Goal: Task Accomplishment & Management: Manage account settings

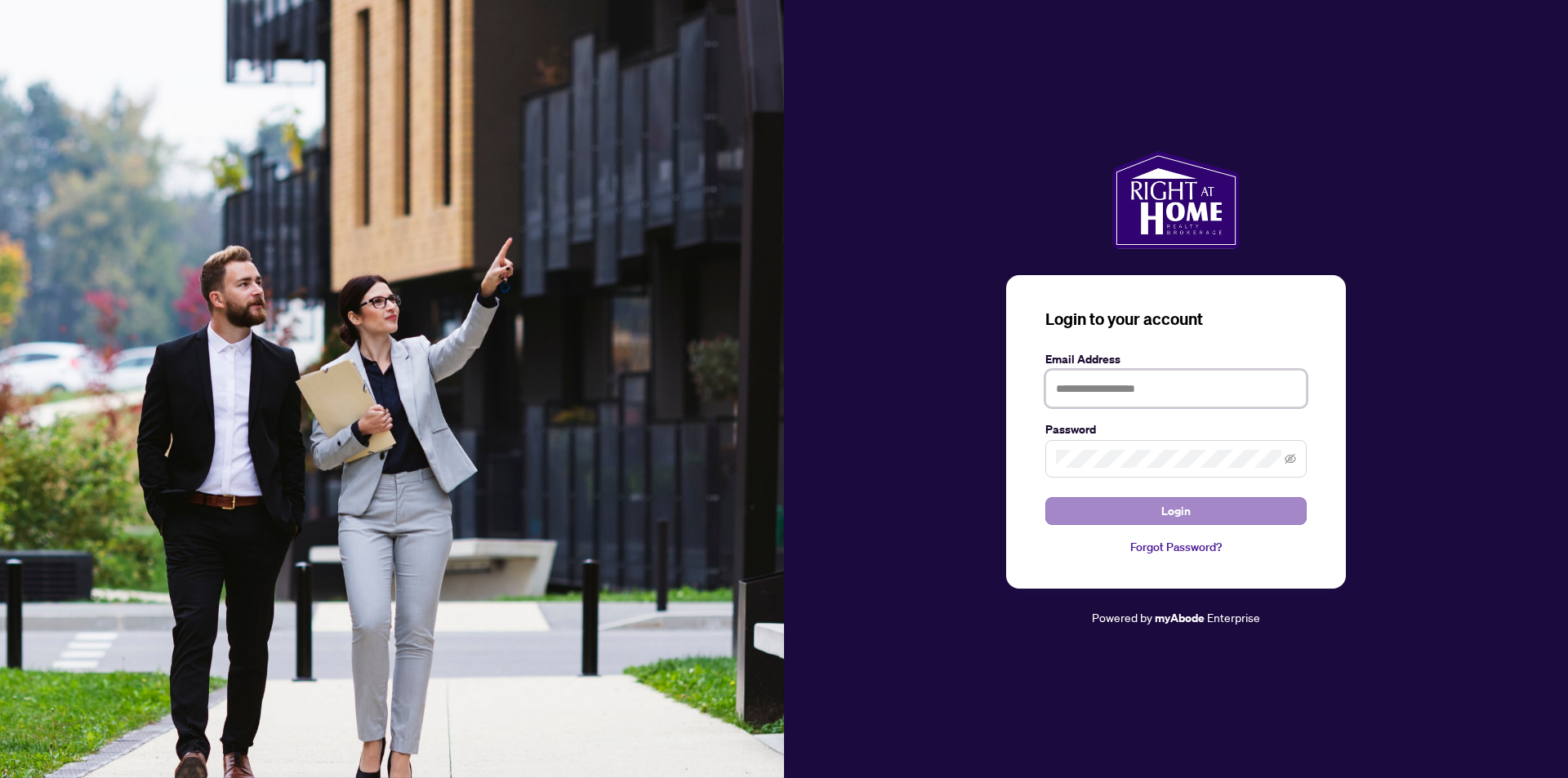
type input "**********"
click at [1174, 510] on span "Login" at bounding box center [1176, 511] width 29 height 27
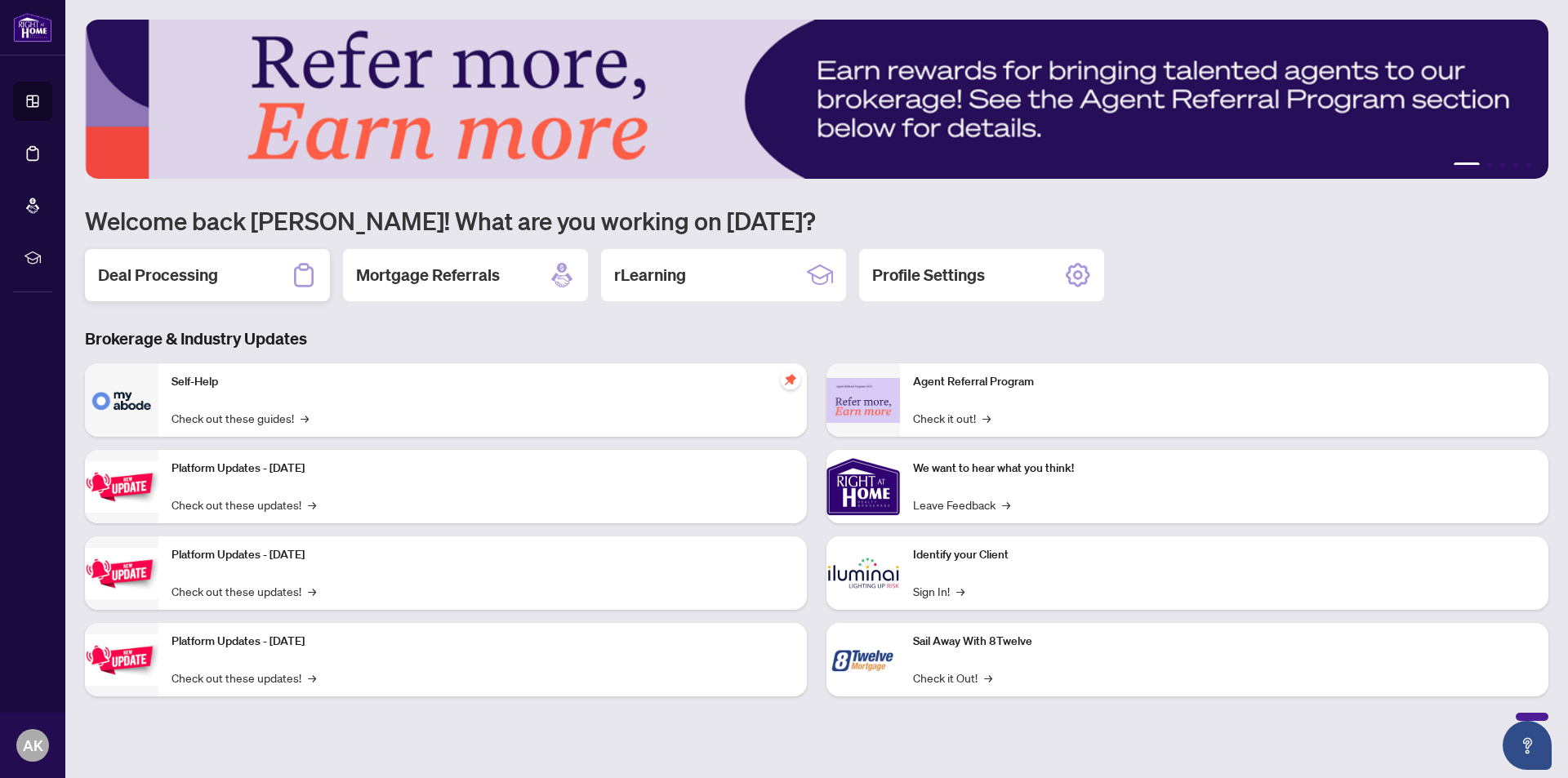
click at [156, 276] on h2 "Deal Processing" at bounding box center [158, 274] width 120 height 23
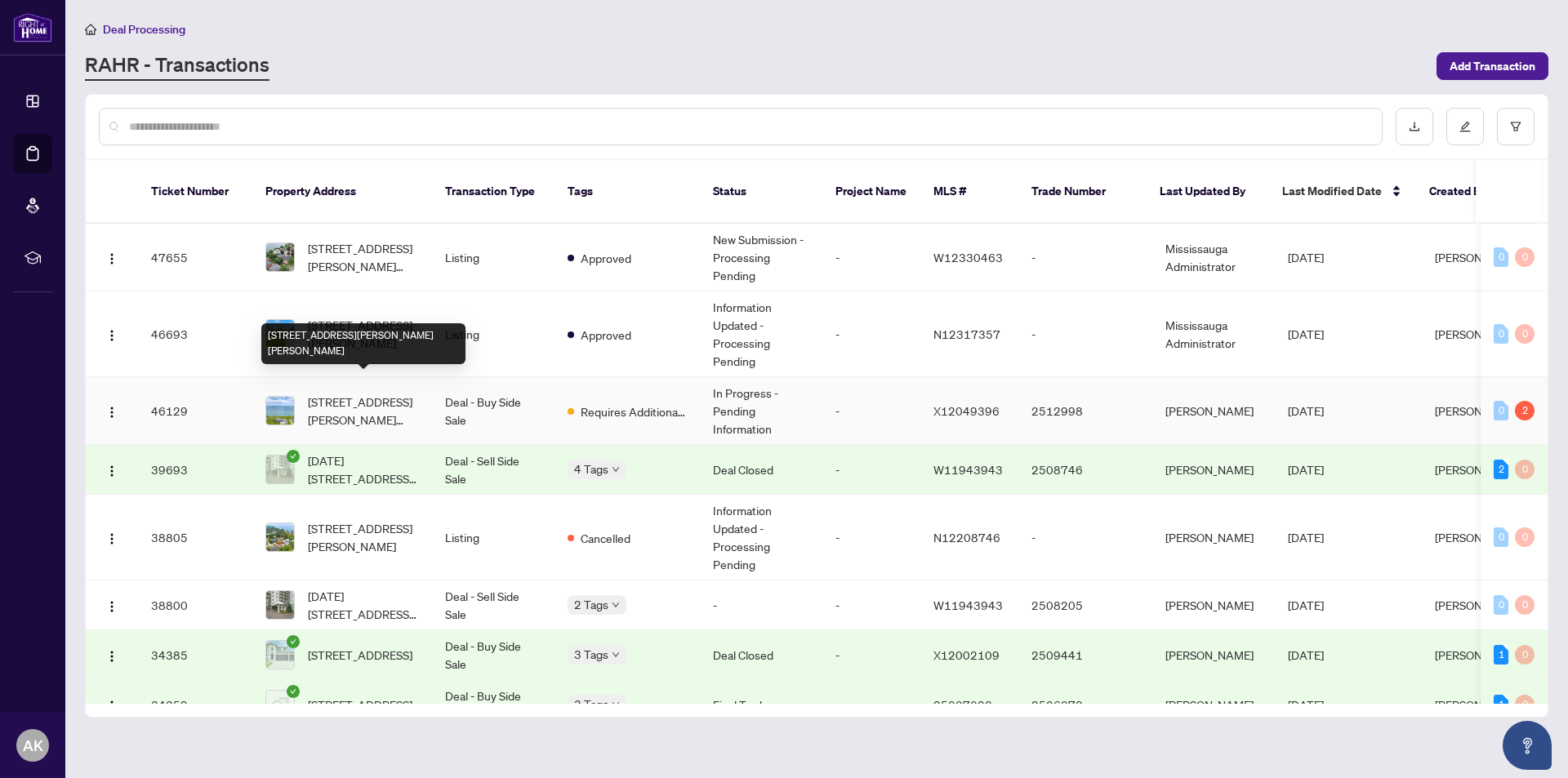
click at [339, 392] on span "[STREET_ADDRESS][PERSON_NAME][PERSON_NAME]" at bounding box center [363, 410] width 111 height 36
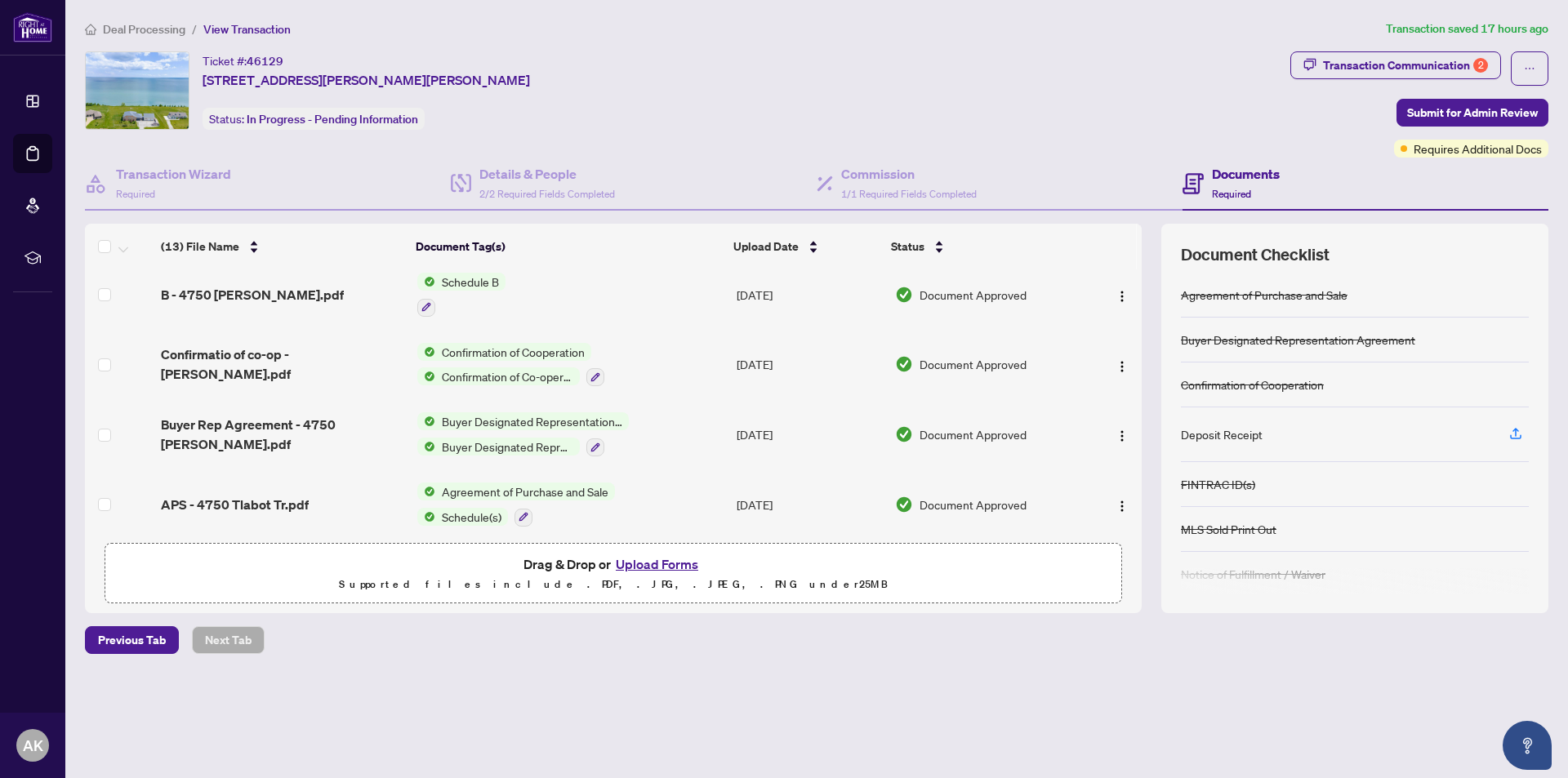
scroll to position [645, 0]
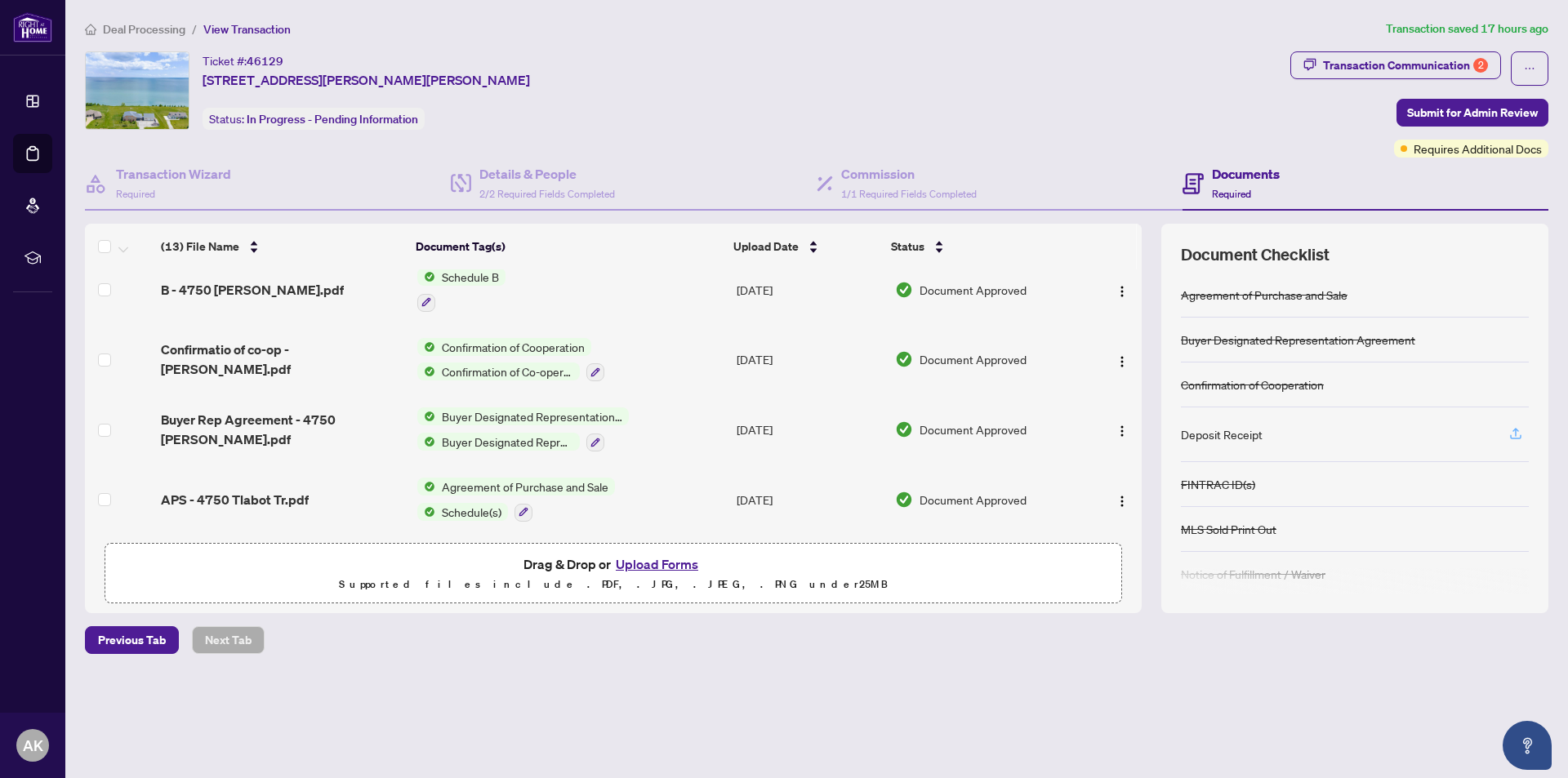
click at [1517, 433] on icon "button" at bounding box center [1515, 433] width 15 height 15
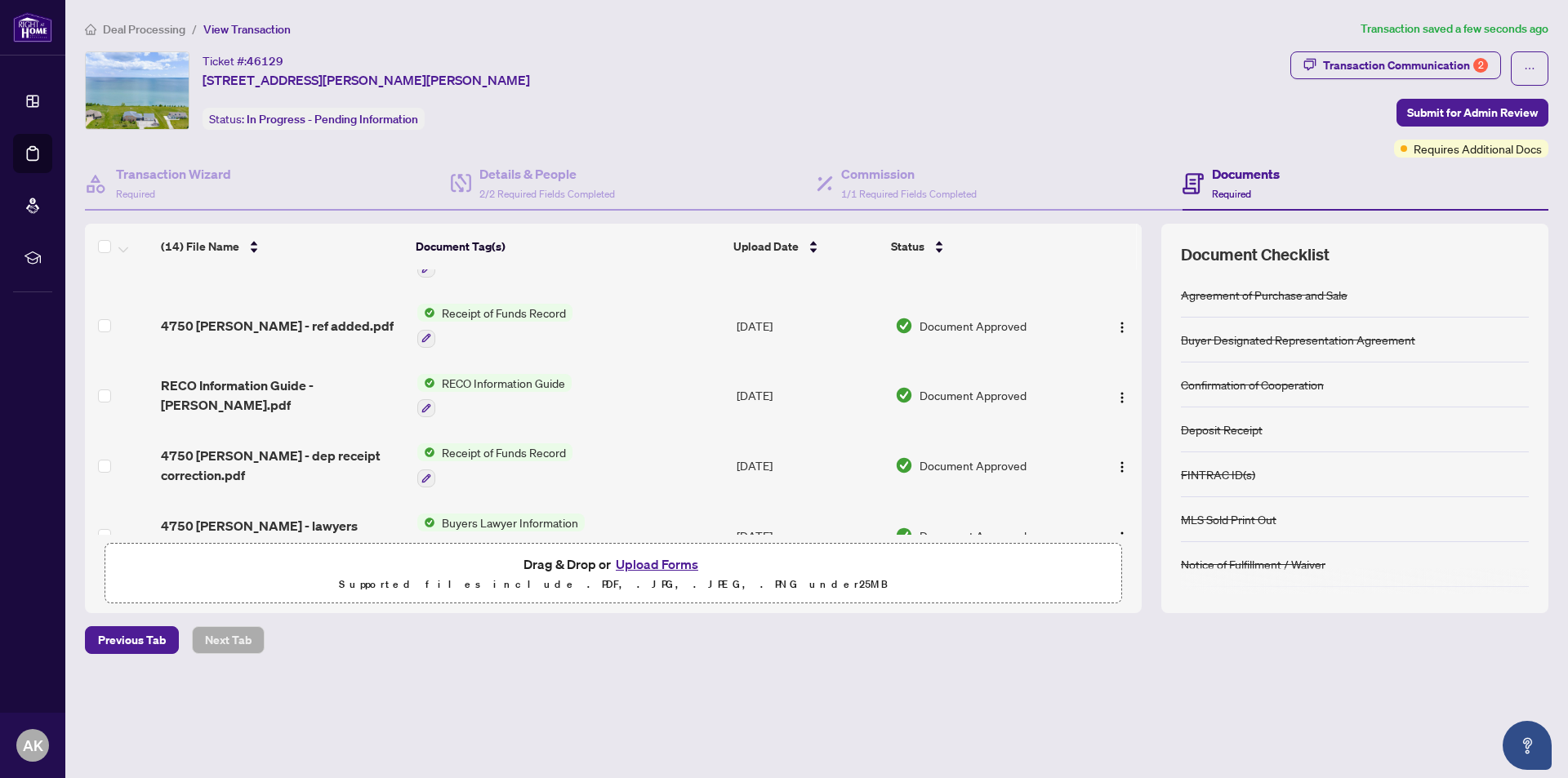
scroll to position [0, 0]
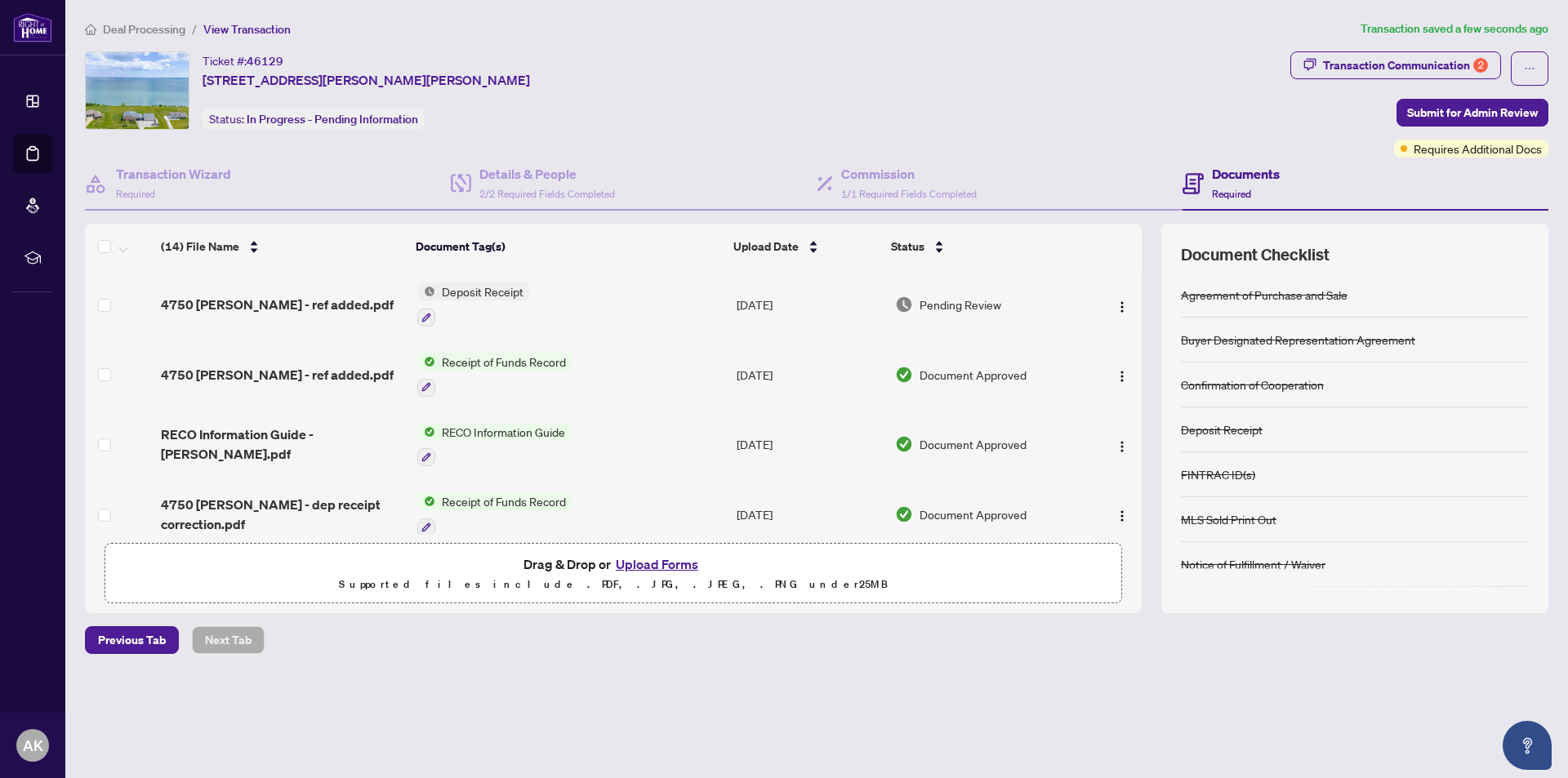
click at [1257, 174] on h4 "Documents" at bounding box center [1245, 174] width 68 height 20
click at [1231, 173] on h4 "Documents" at bounding box center [1245, 174] width 68 height 20
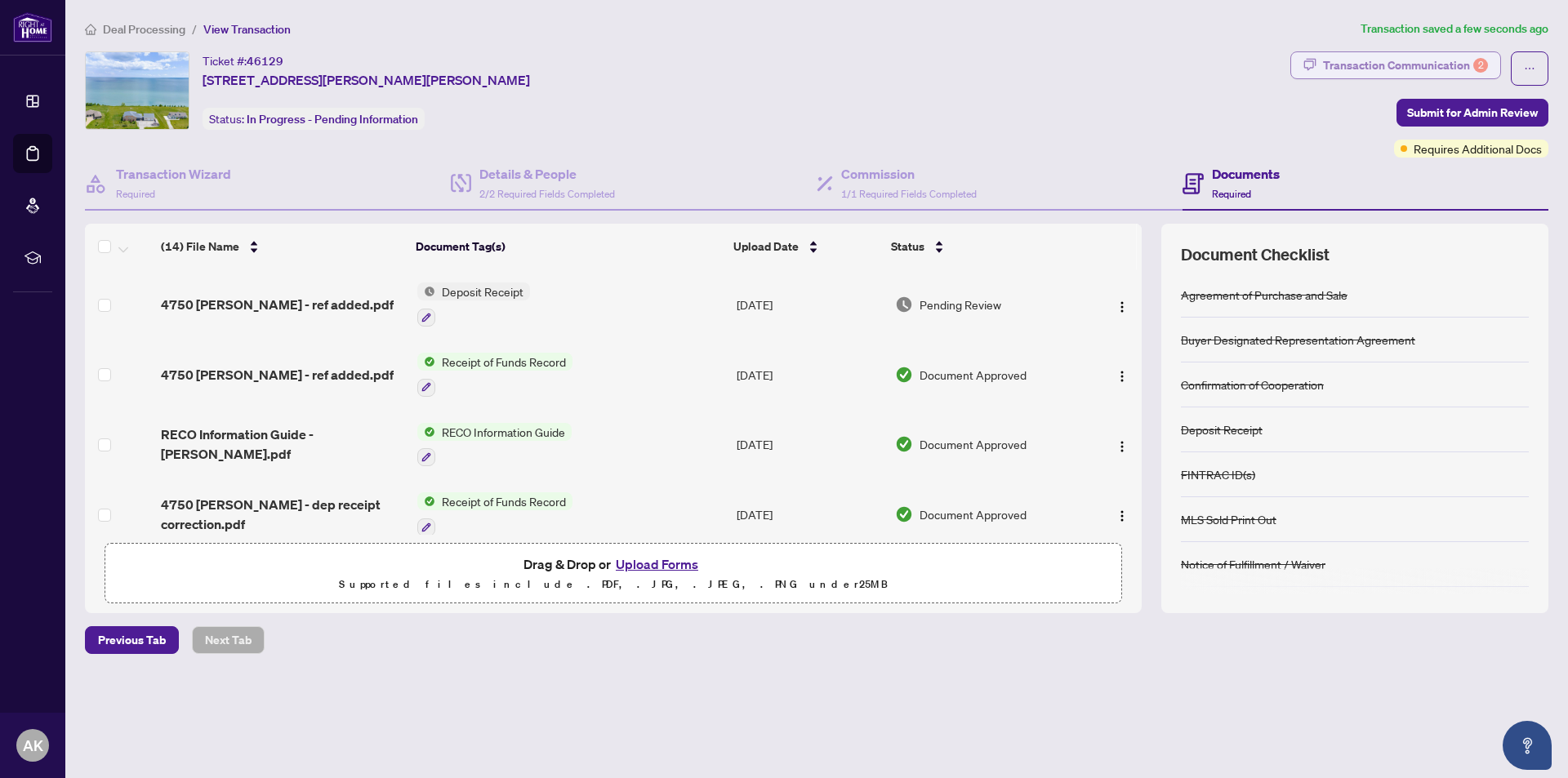
click at [1450, 62] on div "Transaction Communication 2" at bounding box center [1405, 65] width 165 height 27
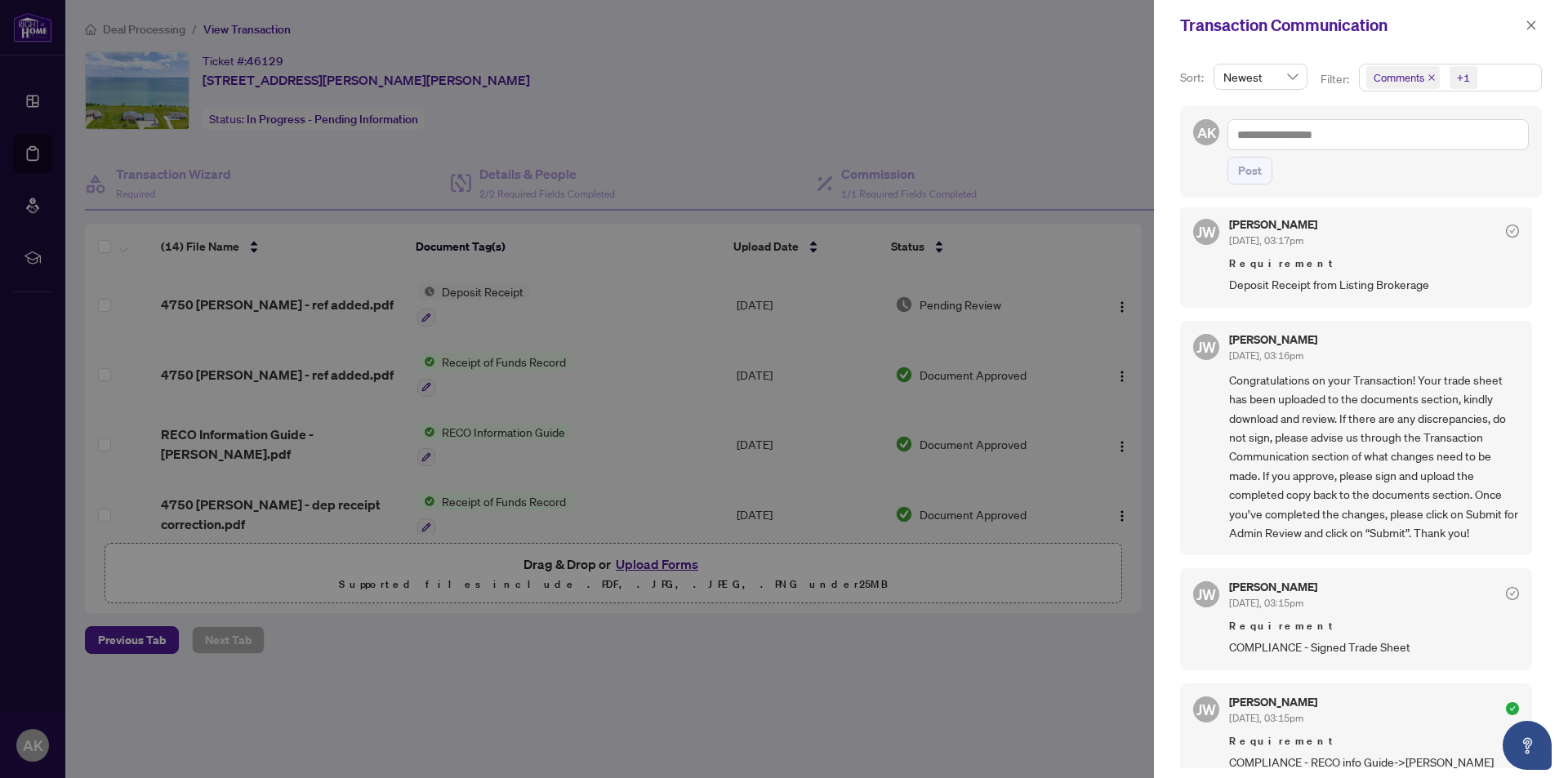
scroll to position [3, 0]
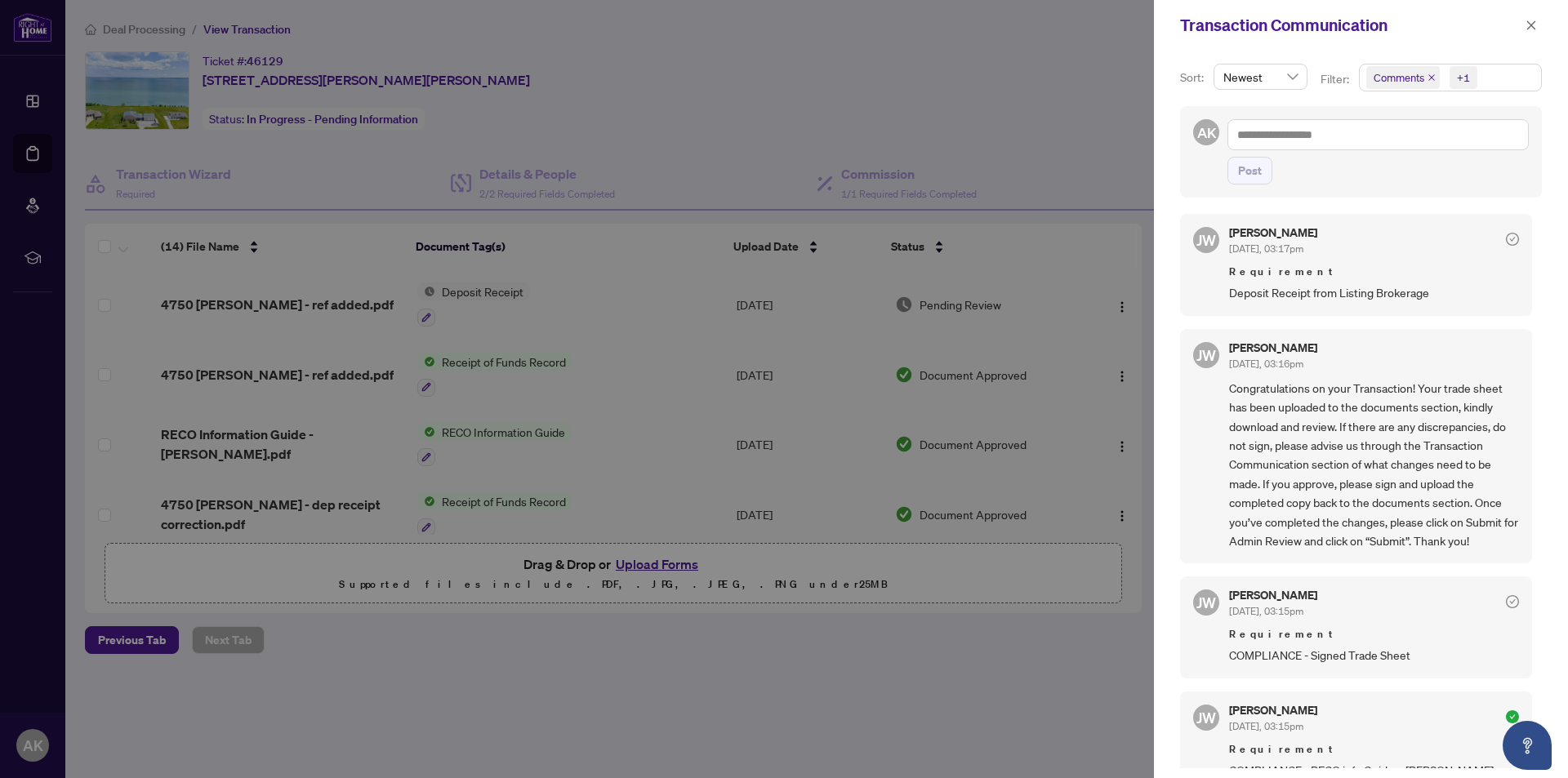
click at [31, 747] on div at bounding box center [784, 389] width 1568 height 778
click at [1532, 27] on icon "close" at bounding box center [1531, 25] width 9 height 9
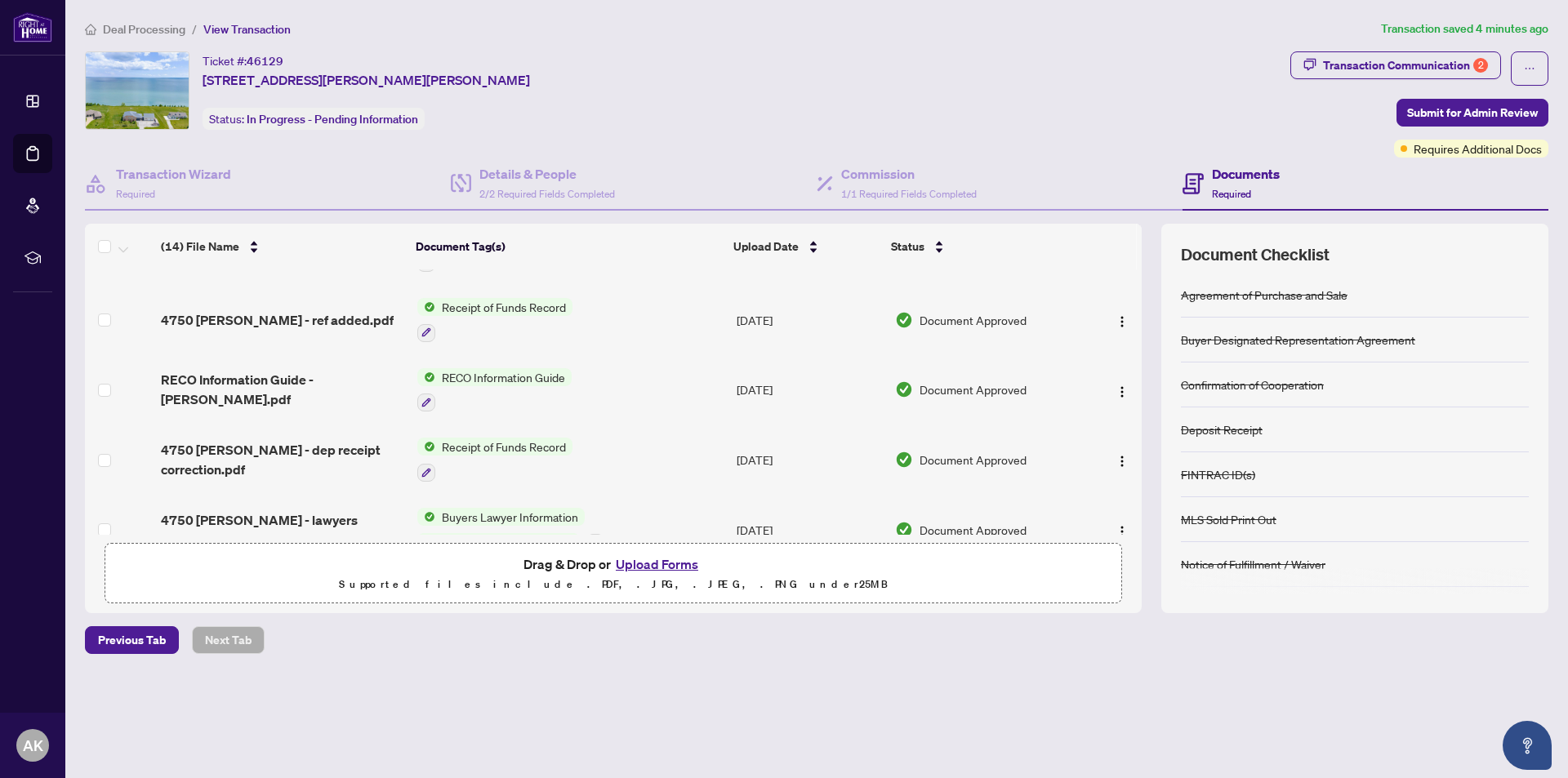
scroll to position [0, 0]
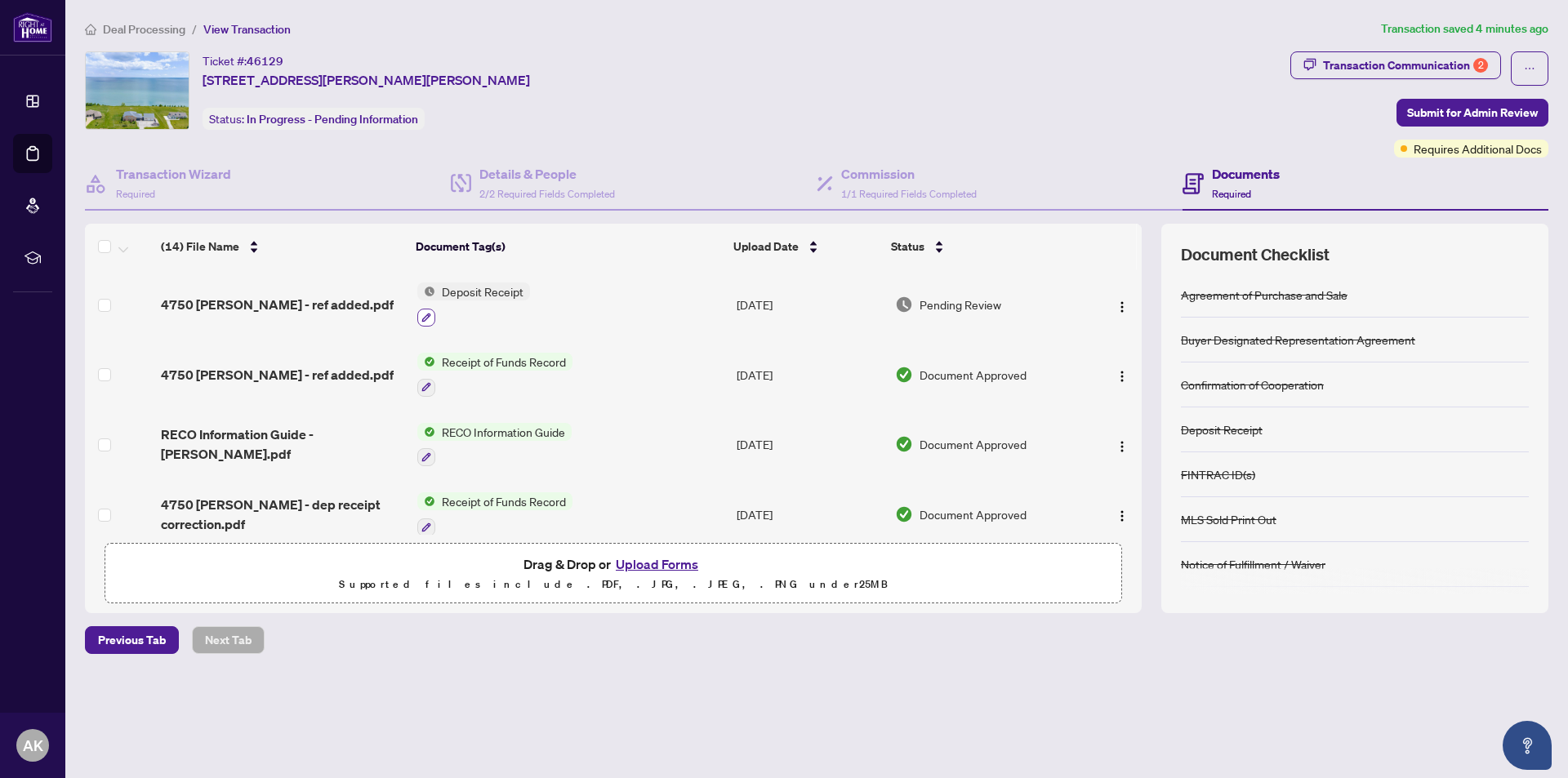
click at [423, 318] on icon "button" at bounding box center [426, 317] width 9 height 9
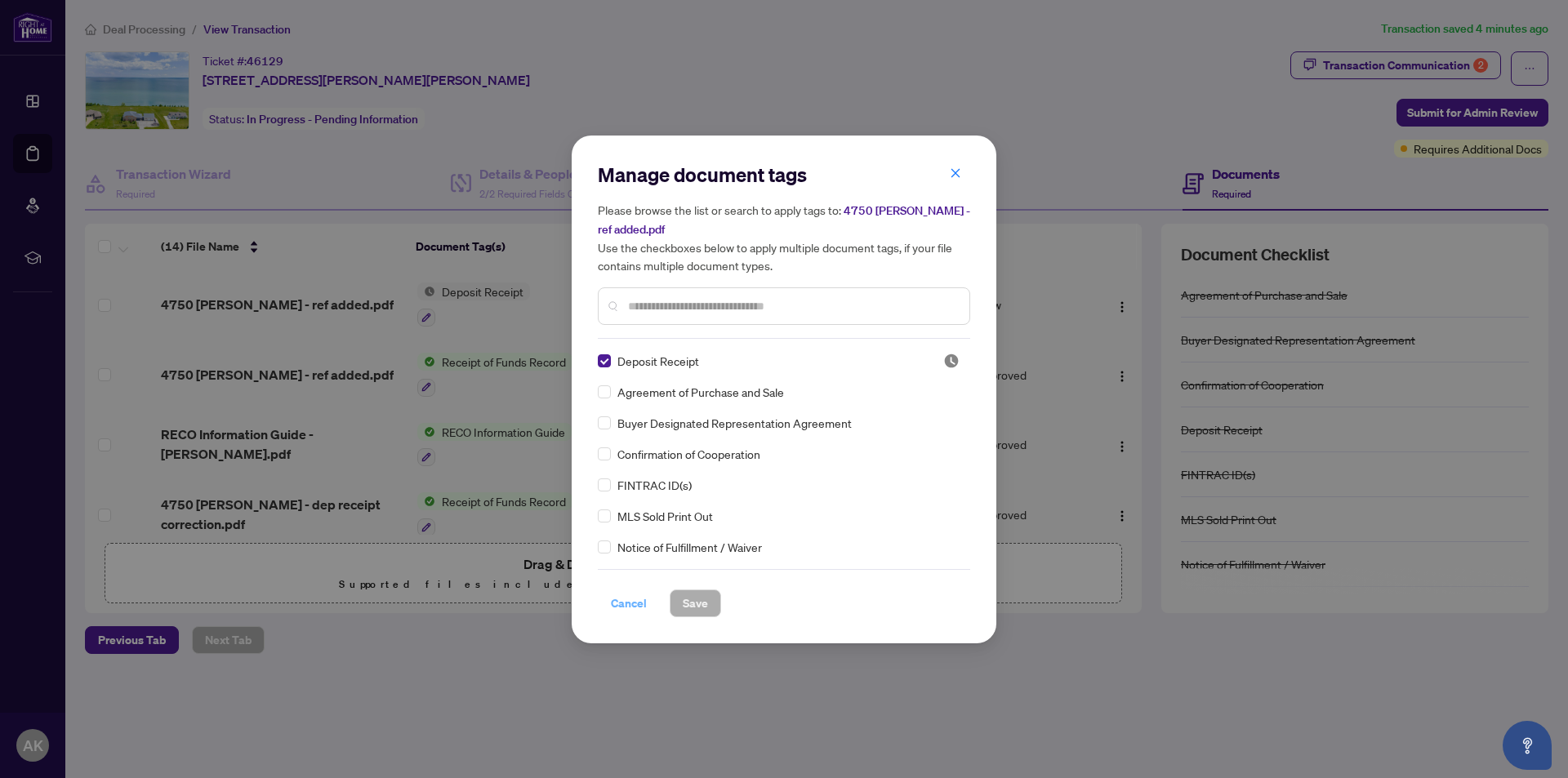
click at [630, 602] on span "Cancel" at bounding box center [628, 603] width 36 height 27
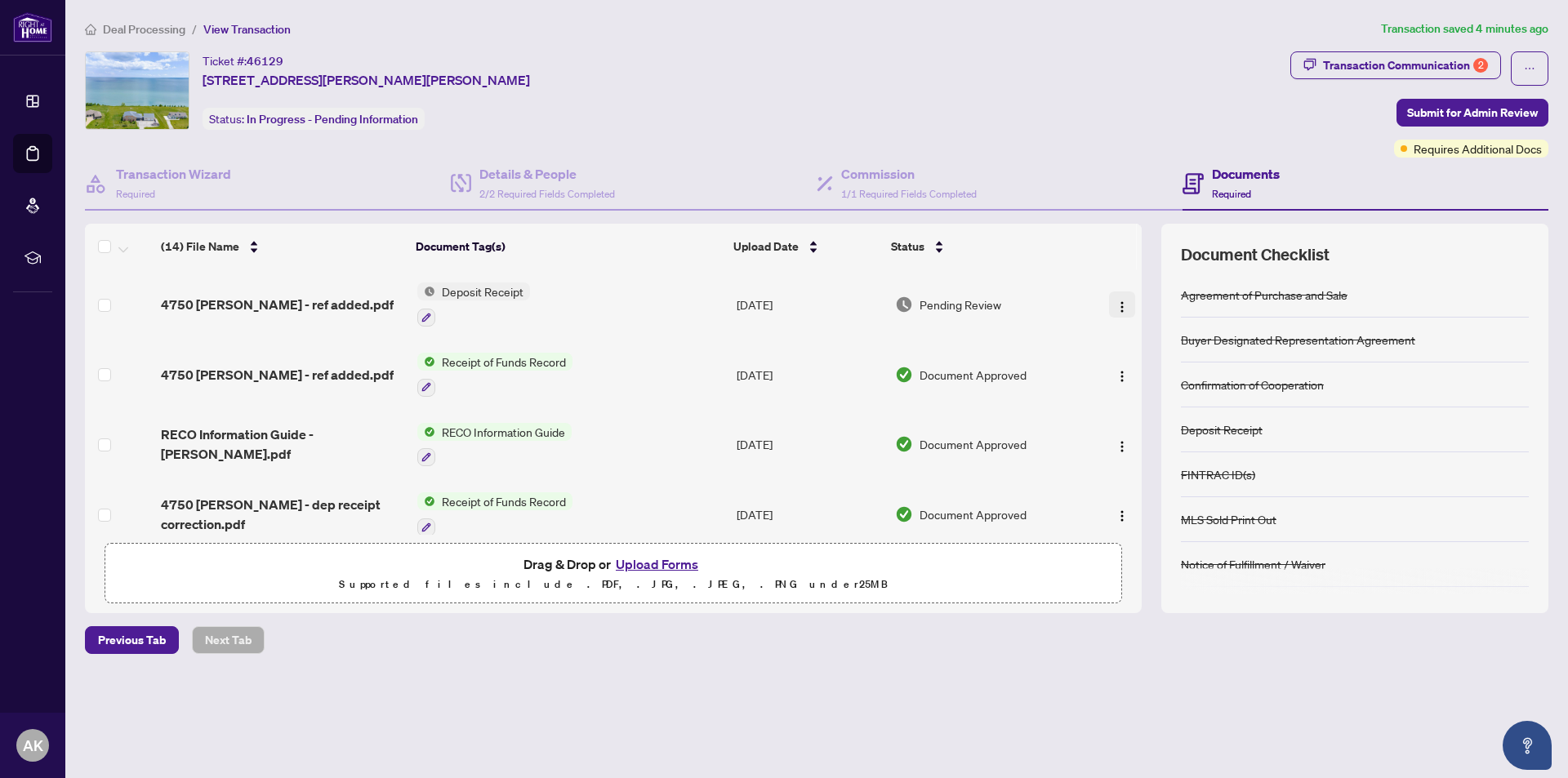
click at [1119, 304] on img "button" at bounding box center [1122, 306] width 13 height 13
click at [499, 290] on span "Deposit Receipt" at bounding box center [482, 291] width 95 height 18
click at [476, 373] on span "Deposit Receipt" at bounding box center [446, 372] width 95 height 18
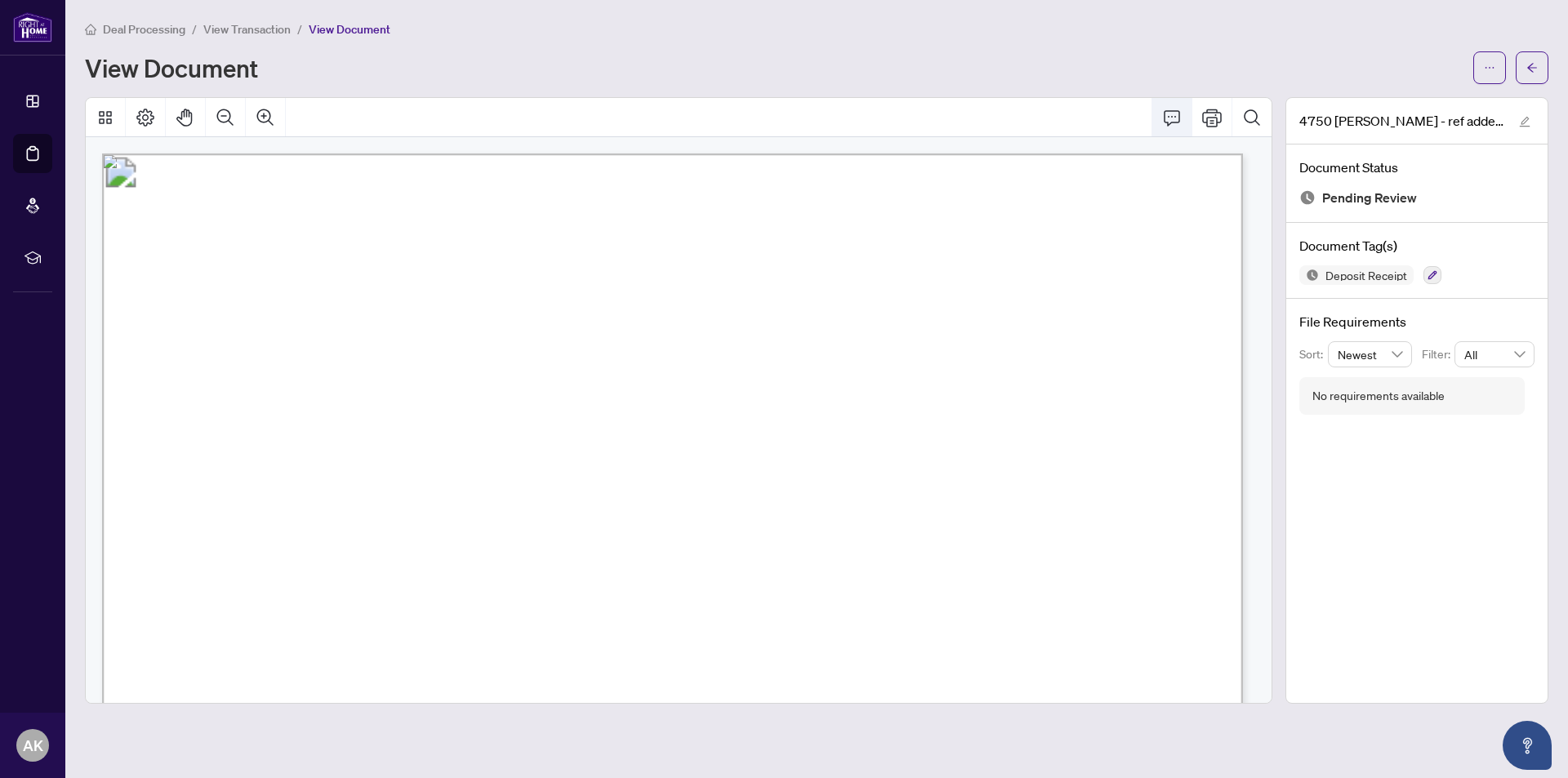
click at [1173, 120] on icon "Comment" at bounding box center [1171, 117] width 20 height 20
click at [1490, 72] on icon "ellipsis" at bounding box center [1488, 68] width 11 height 11
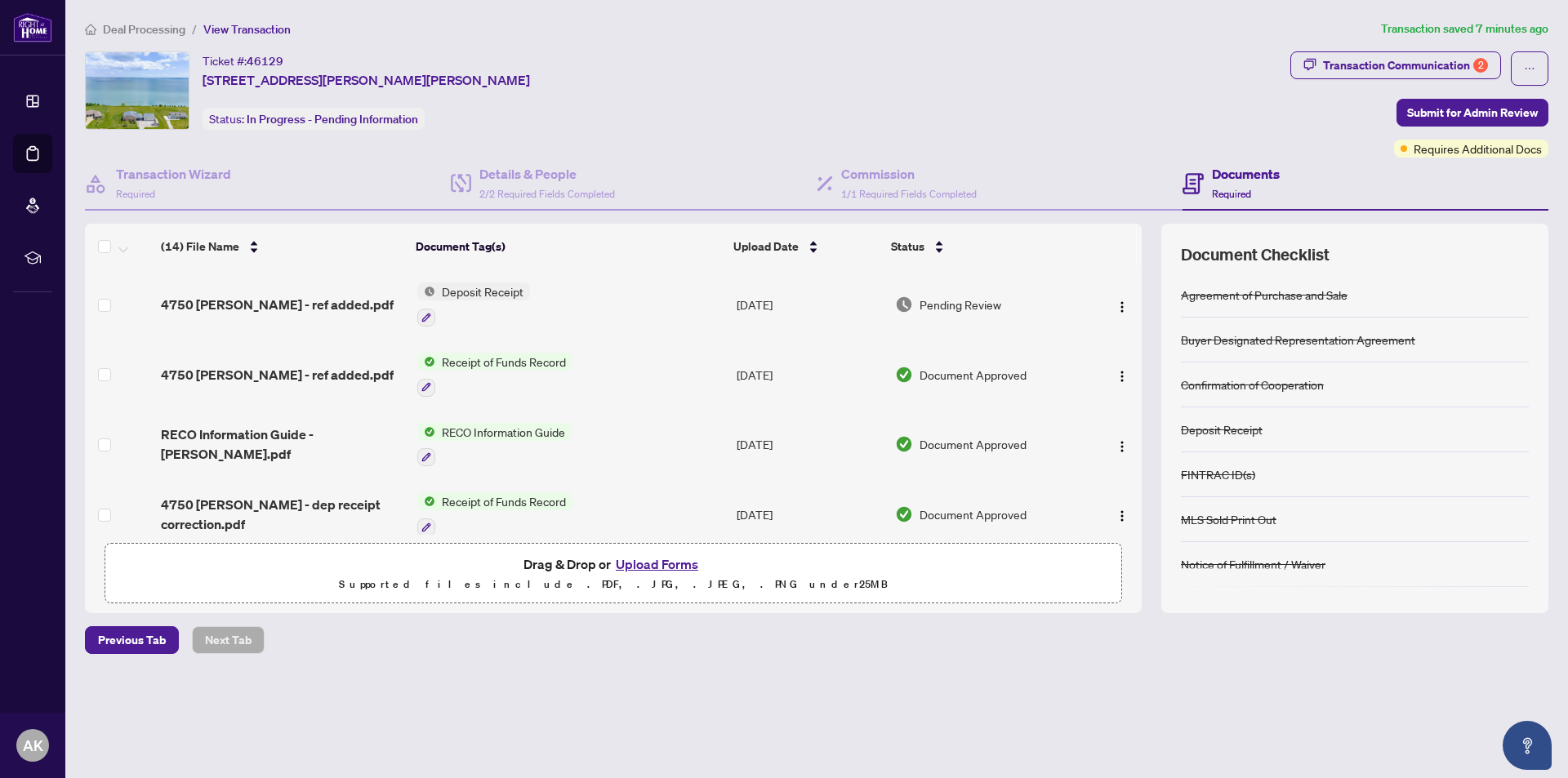
click at [636, 565] on button "Upload Forms" at bounding box center [657, 564] width 92 height 21
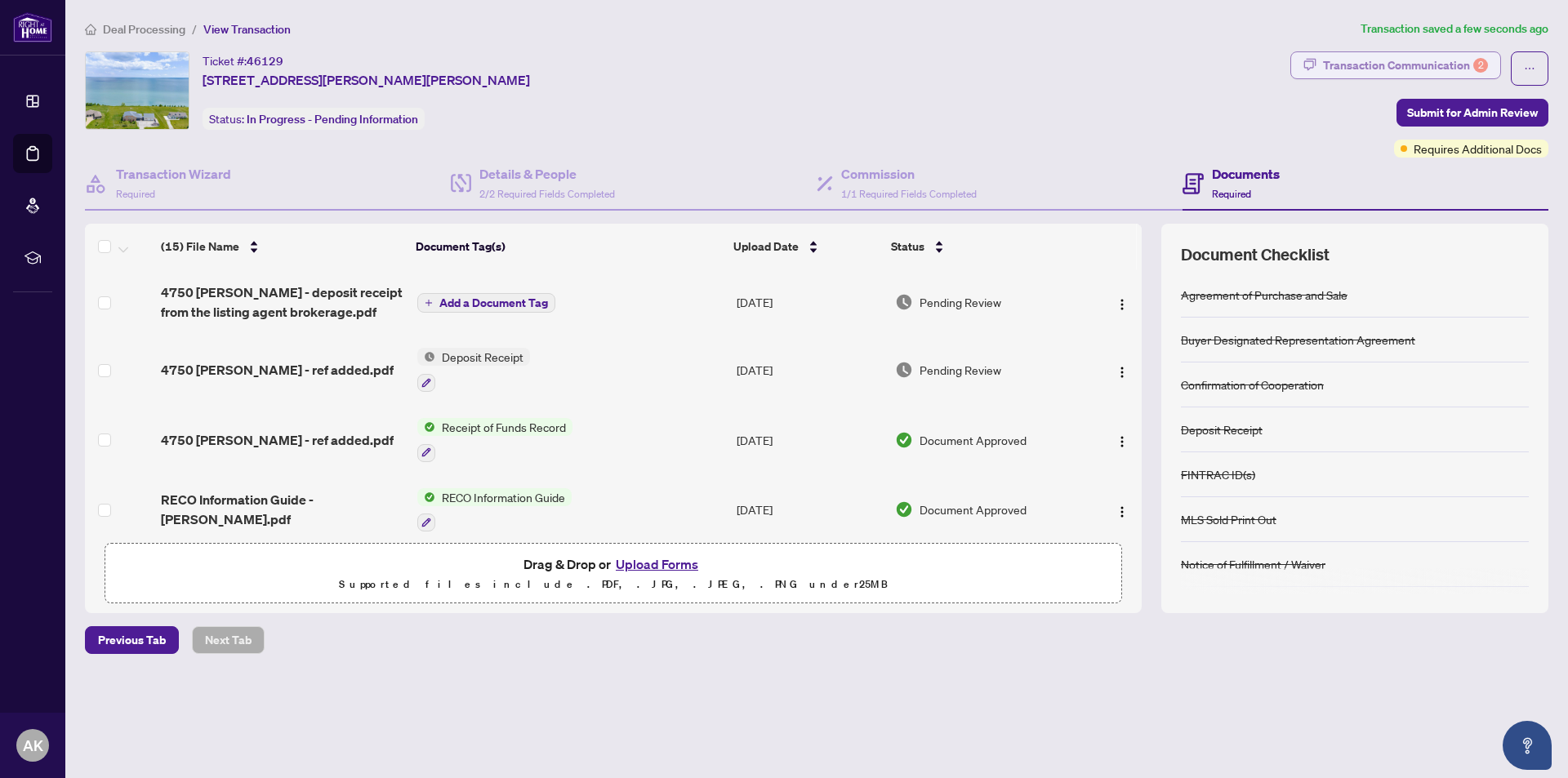
click at [1440, 63] on div "Transaction Communication 2" at bounding box center [1405, 65] width 165 height 27
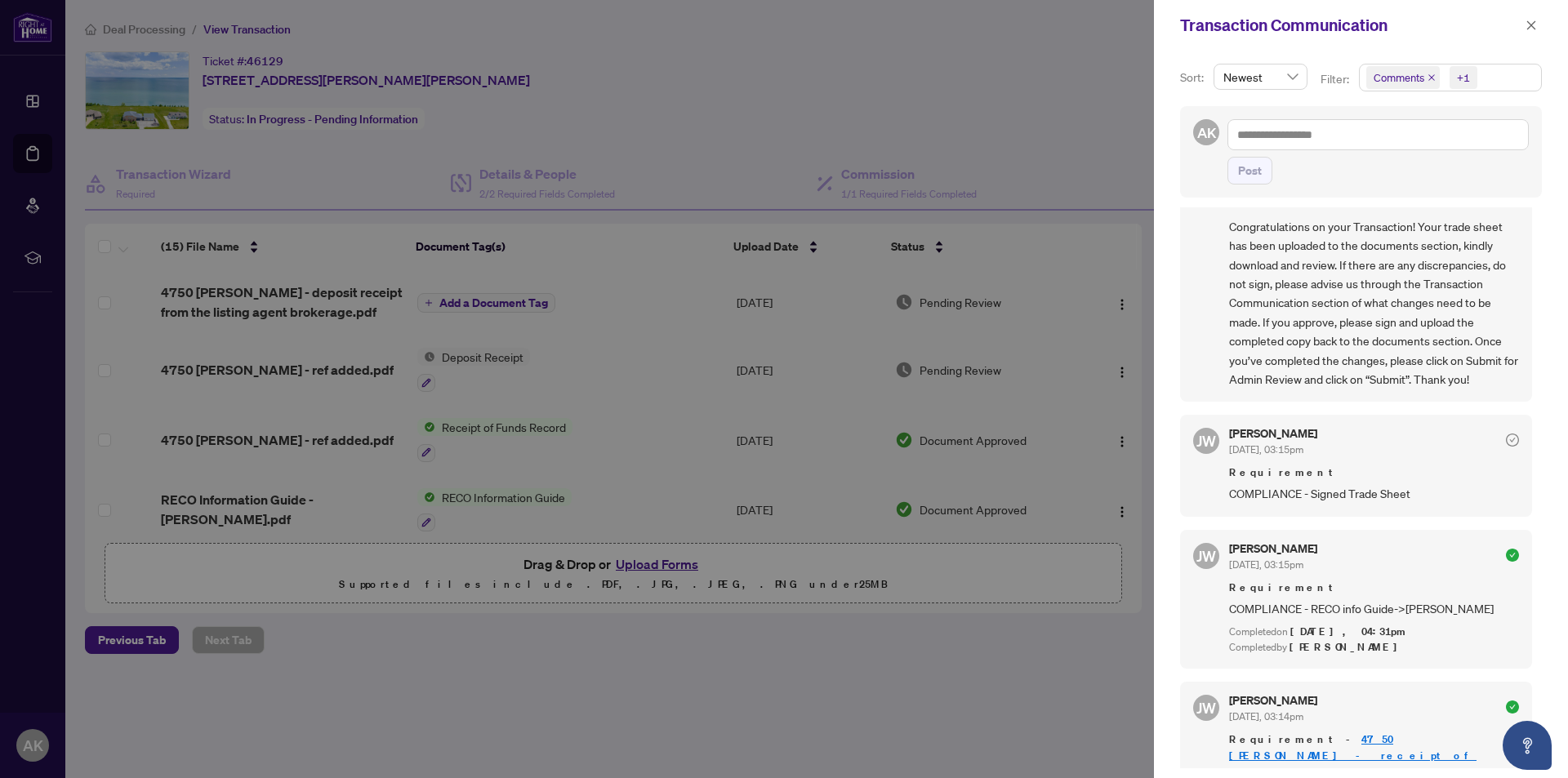
scroll to position [167, 0]
click at [1506, 438] on icon "check-circle" at bounding box center [1512, 438] width 13 height 13
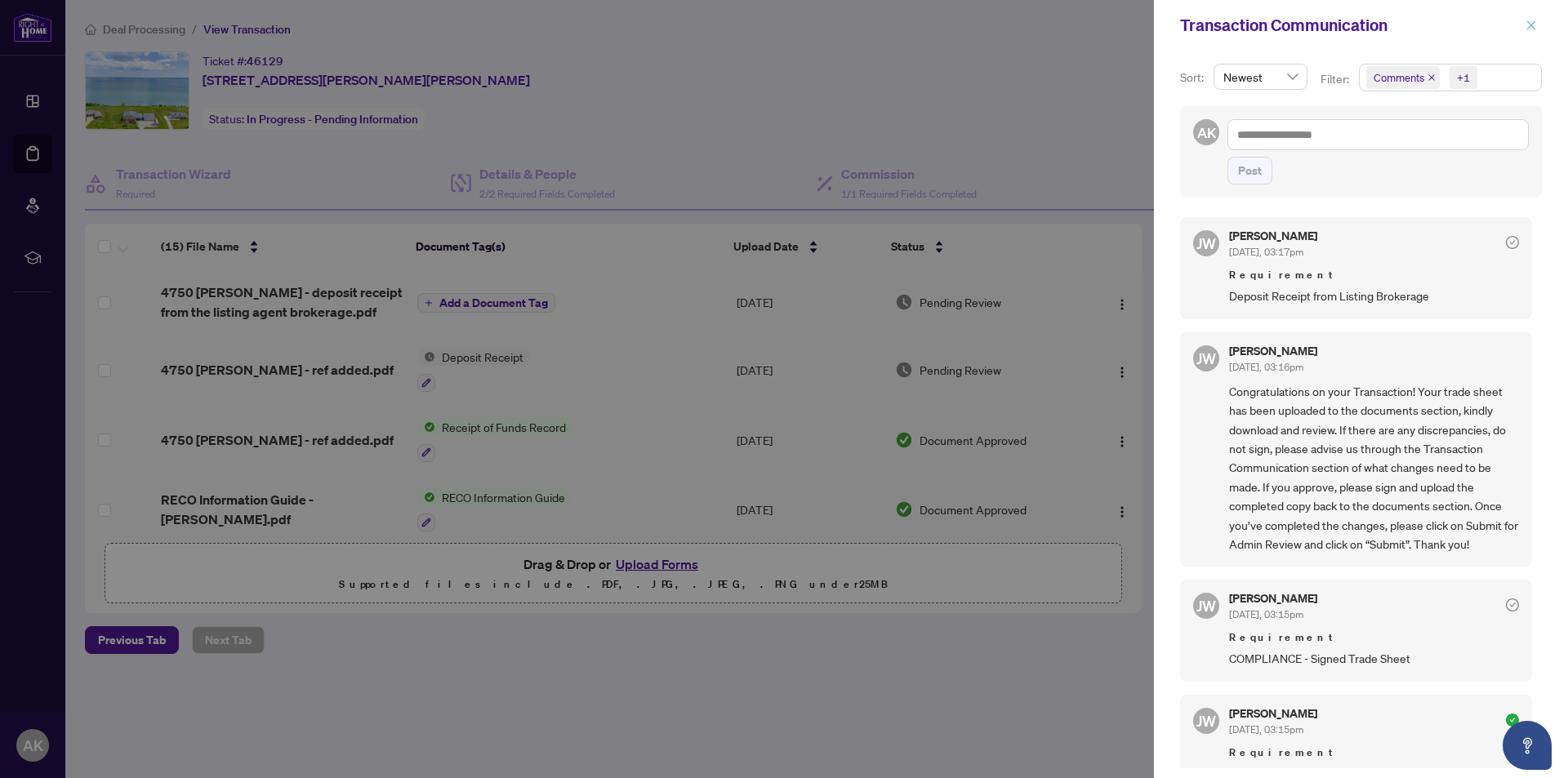
click at [1528, 22] on icon "close" at bounding box center [1531, 25] width 9 height 9
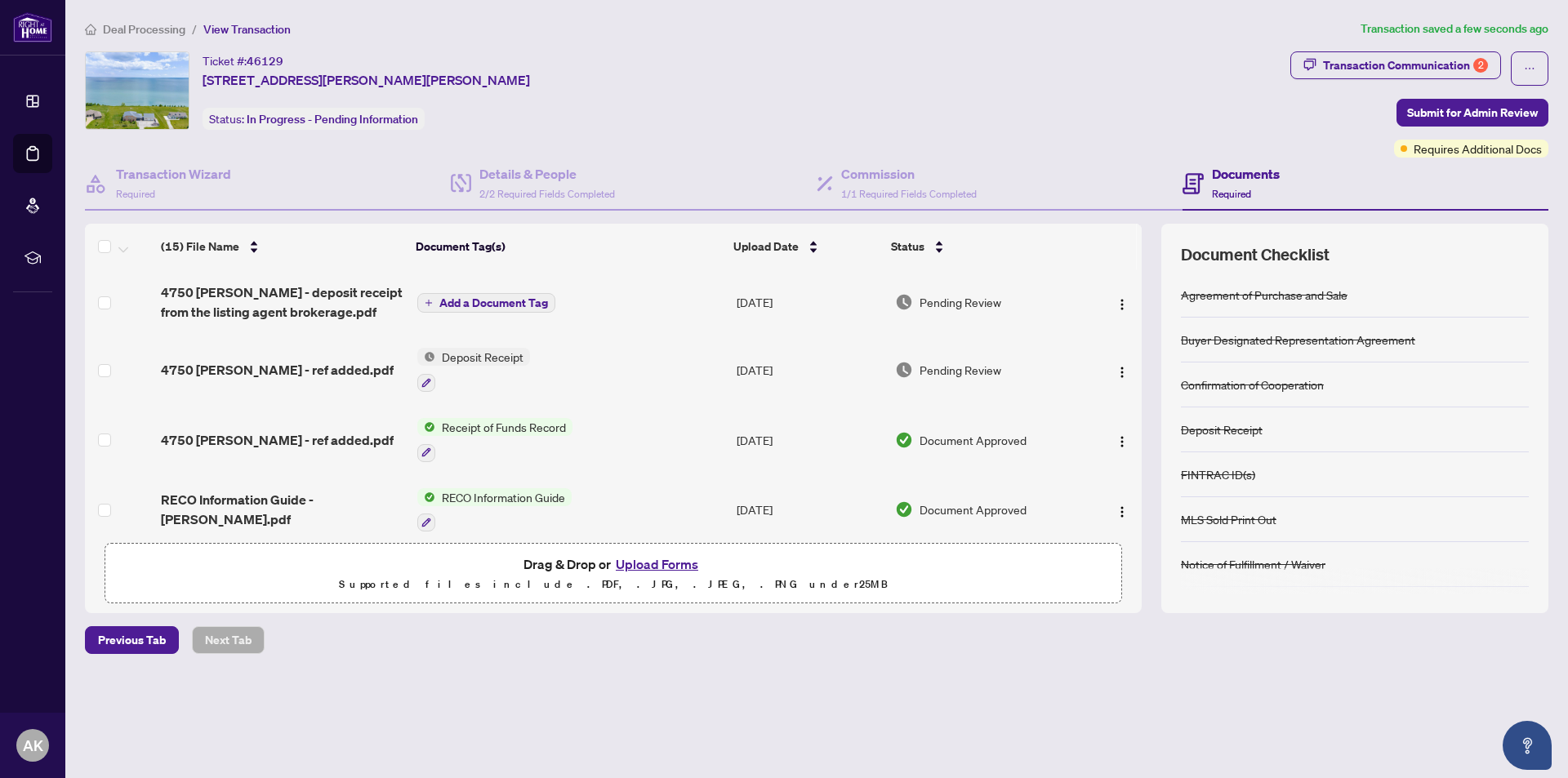
click at [1235, 169] on h4 "Documents" at bounding box center [1245, 174] width 68 height 20
click at [1235, 170] on h4 "Documents" at bounding box center [1245, 174] width 68 height 20
click at [1235, 171] on h4 "Documents" at bounding box center [1245, 174] width 68 height 20
click at [1462, 109] on span "Submit for Admin Review" at bounding box center [1472, 113] width 131 height 27
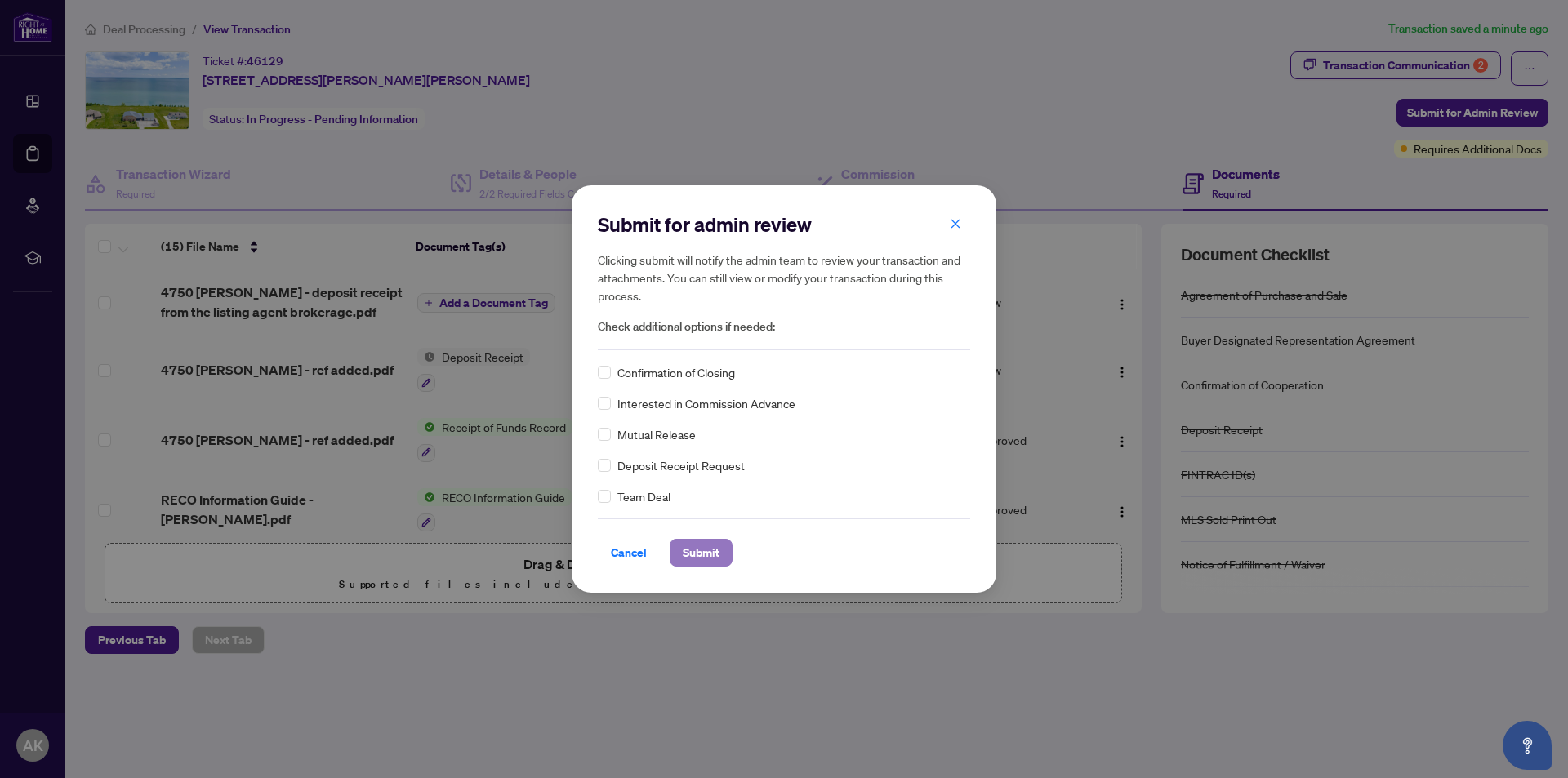
click at [705, 548] on span "Submit" at bounding box center [700, 552] width 37 height 27
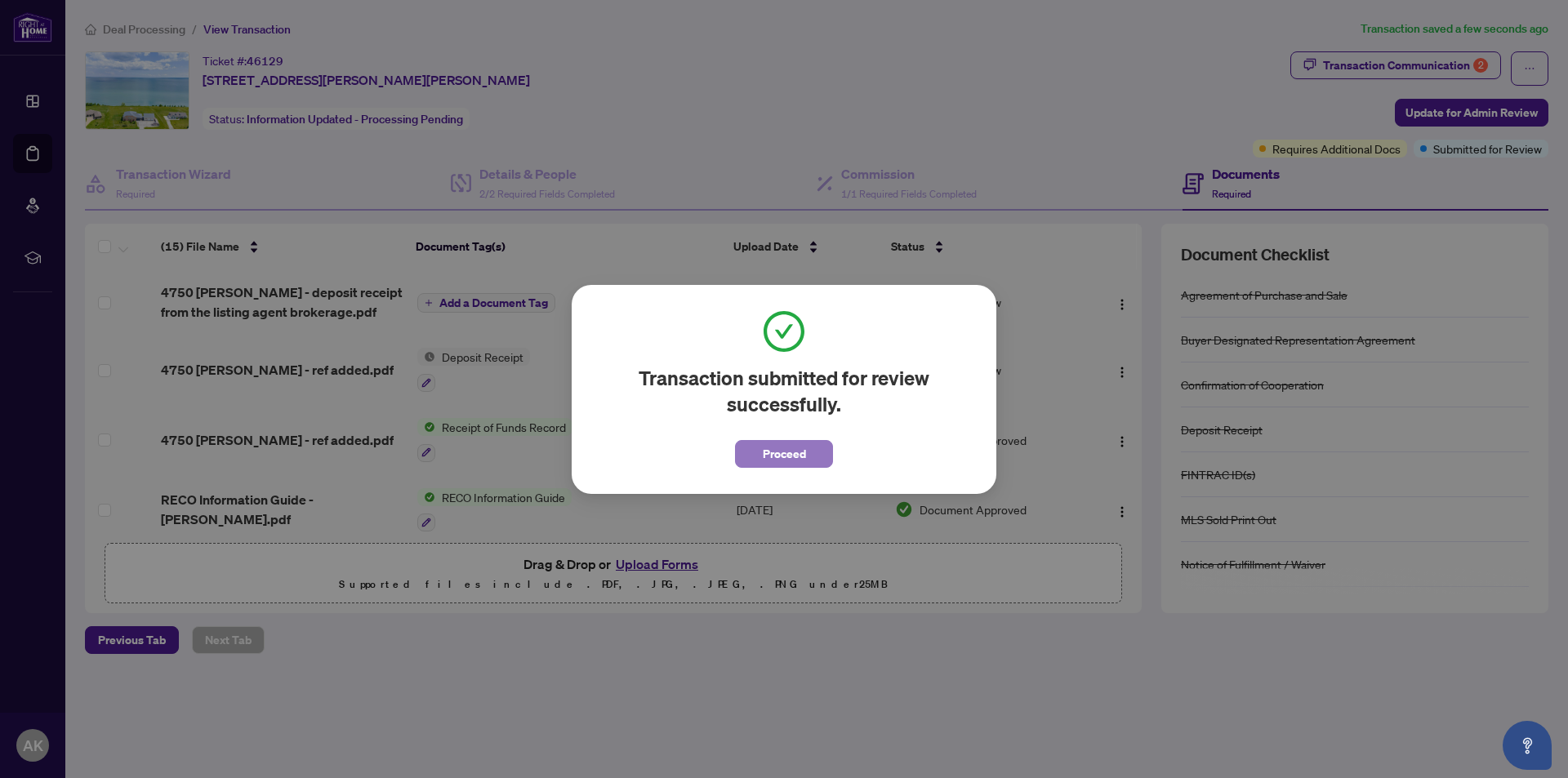
click at [797, 446] on span "Proceed" at bounding box center [784, 454] width 44 height 27
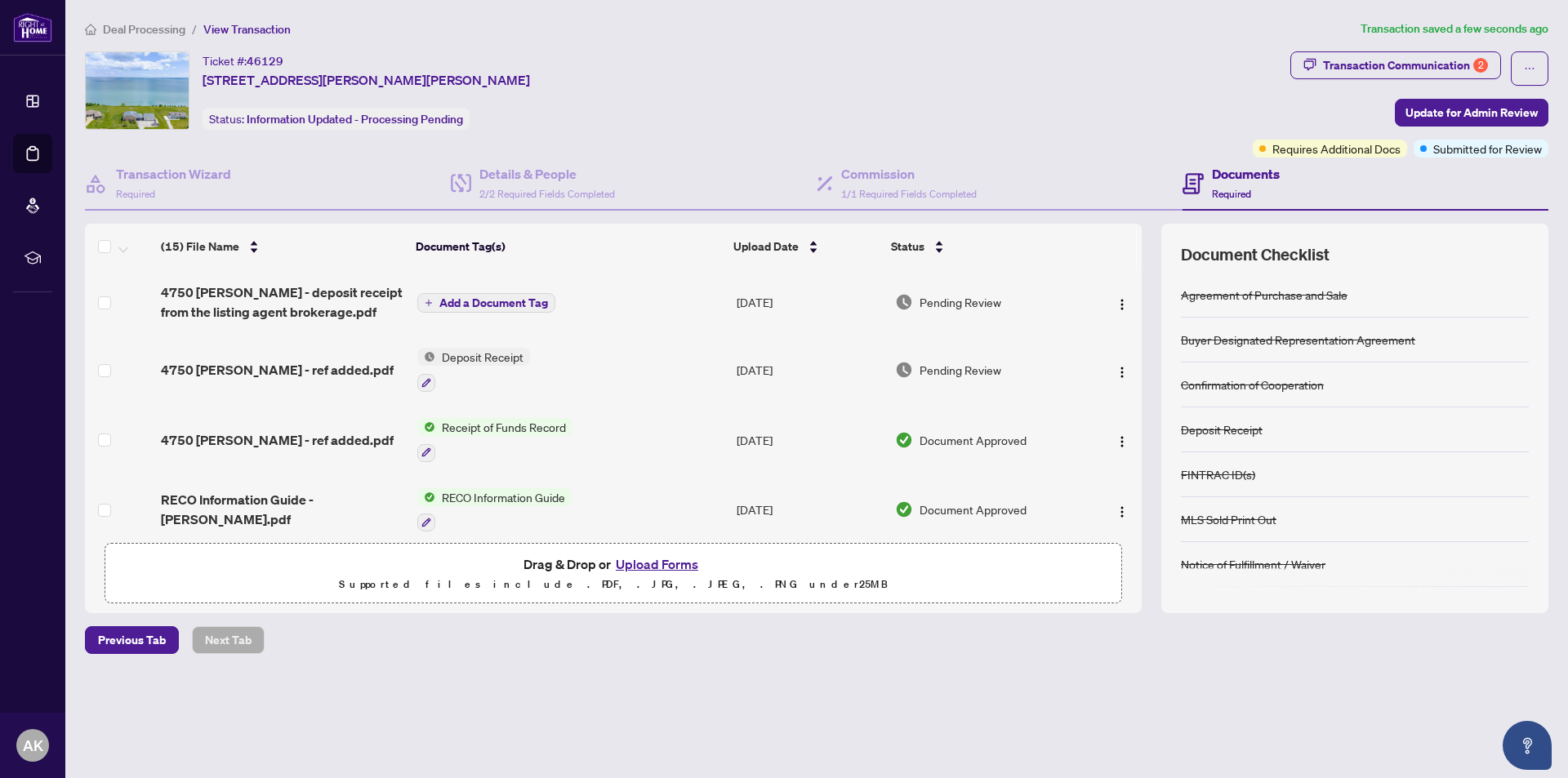
click at [1232, 175] on h4 "Documents" at bounding box center [1245, 174] width 68 height 20
click at [1376, 60] on div "Transaction Communication 2" at bounding box center [1405, 65] width 165 height 27
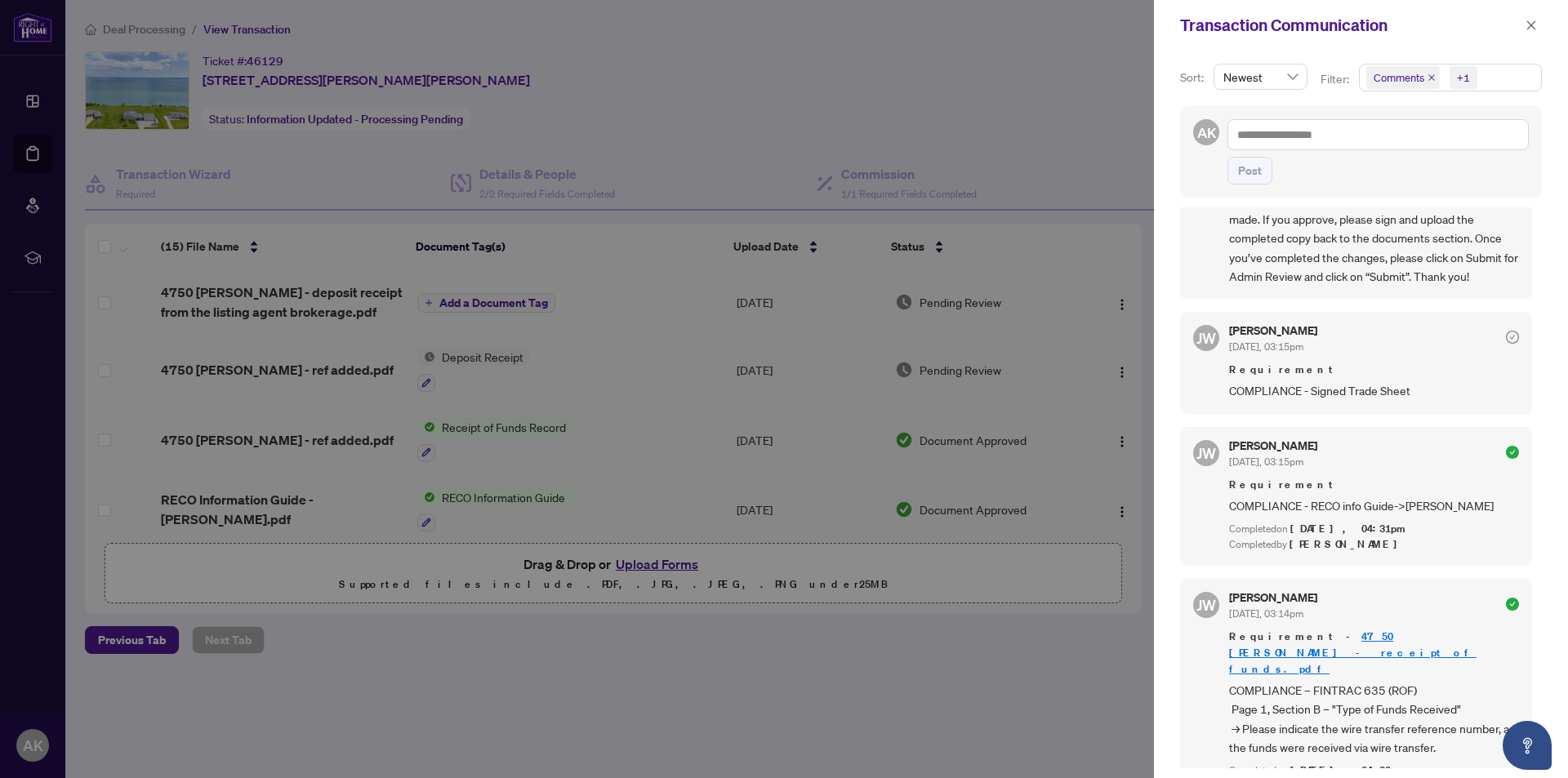
scroll to position [274, 0]
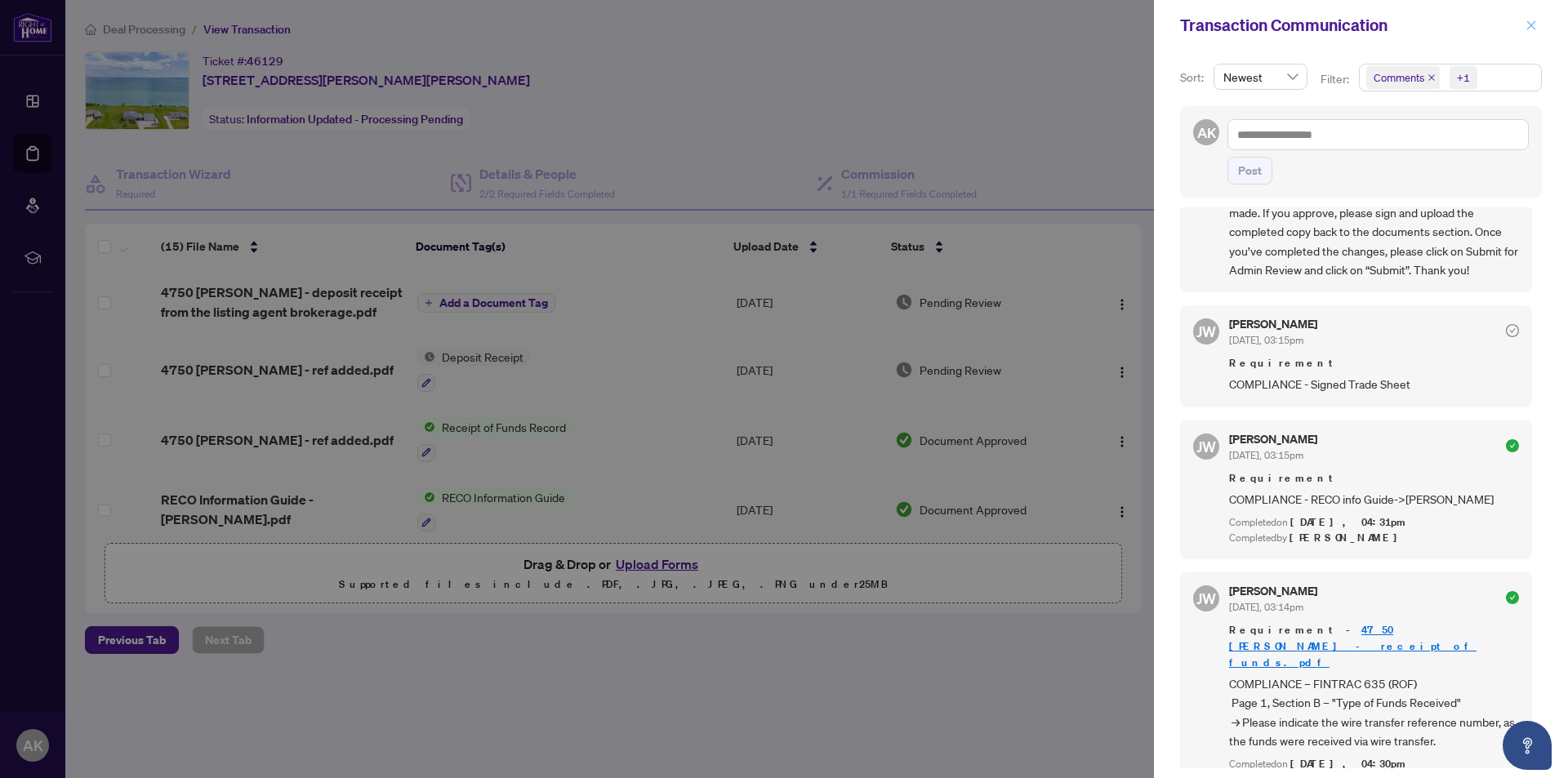
click at [1532, 25] on icon "close" at bounding box center [1531, 25] width 9 height 9
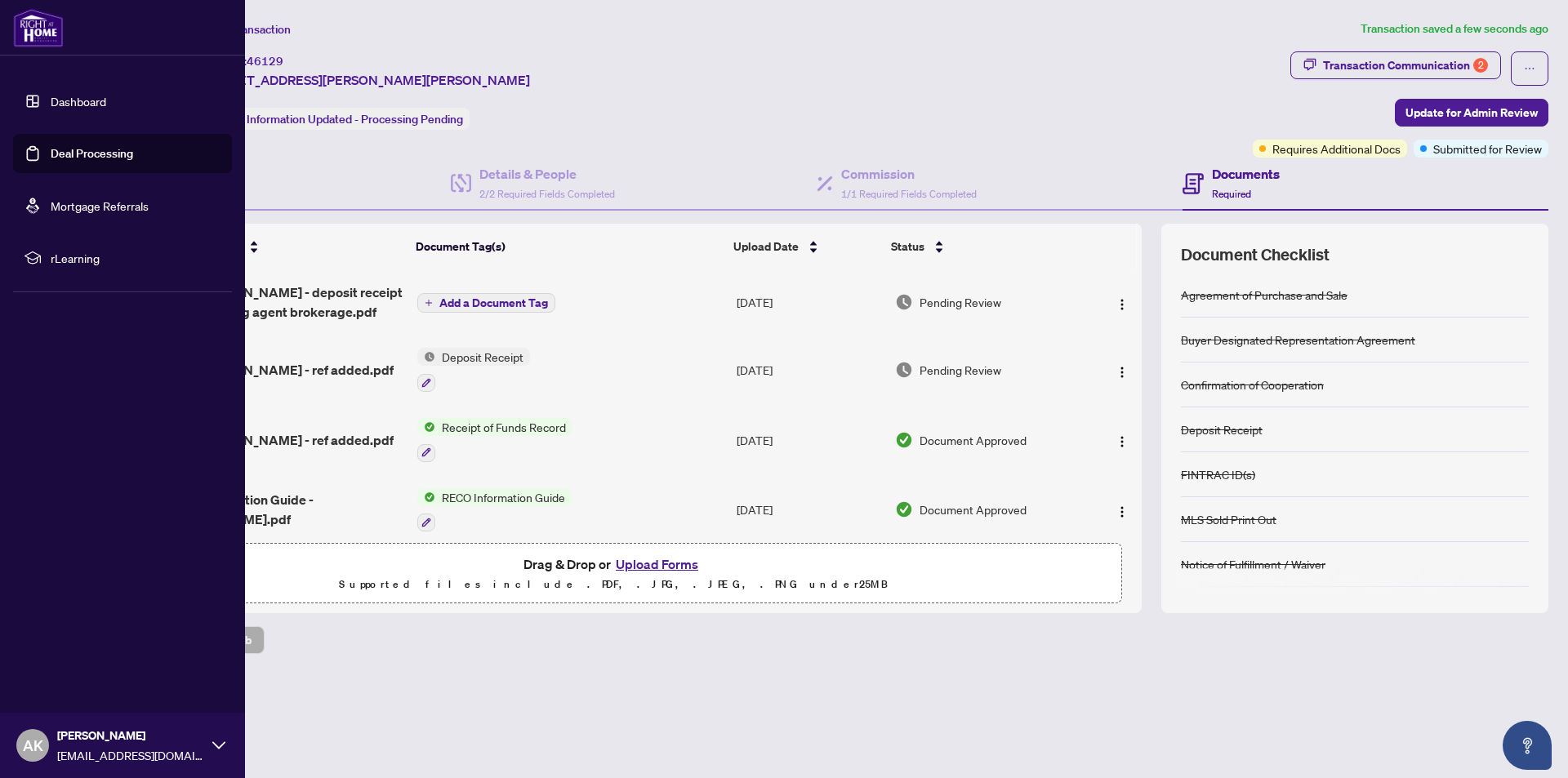
click at [223, 746] on icon at bounding box center [218, 745] width 13 height 13
click at [66, 648] on span "Logout" at bounding box center [65, 648] width 37 height 27
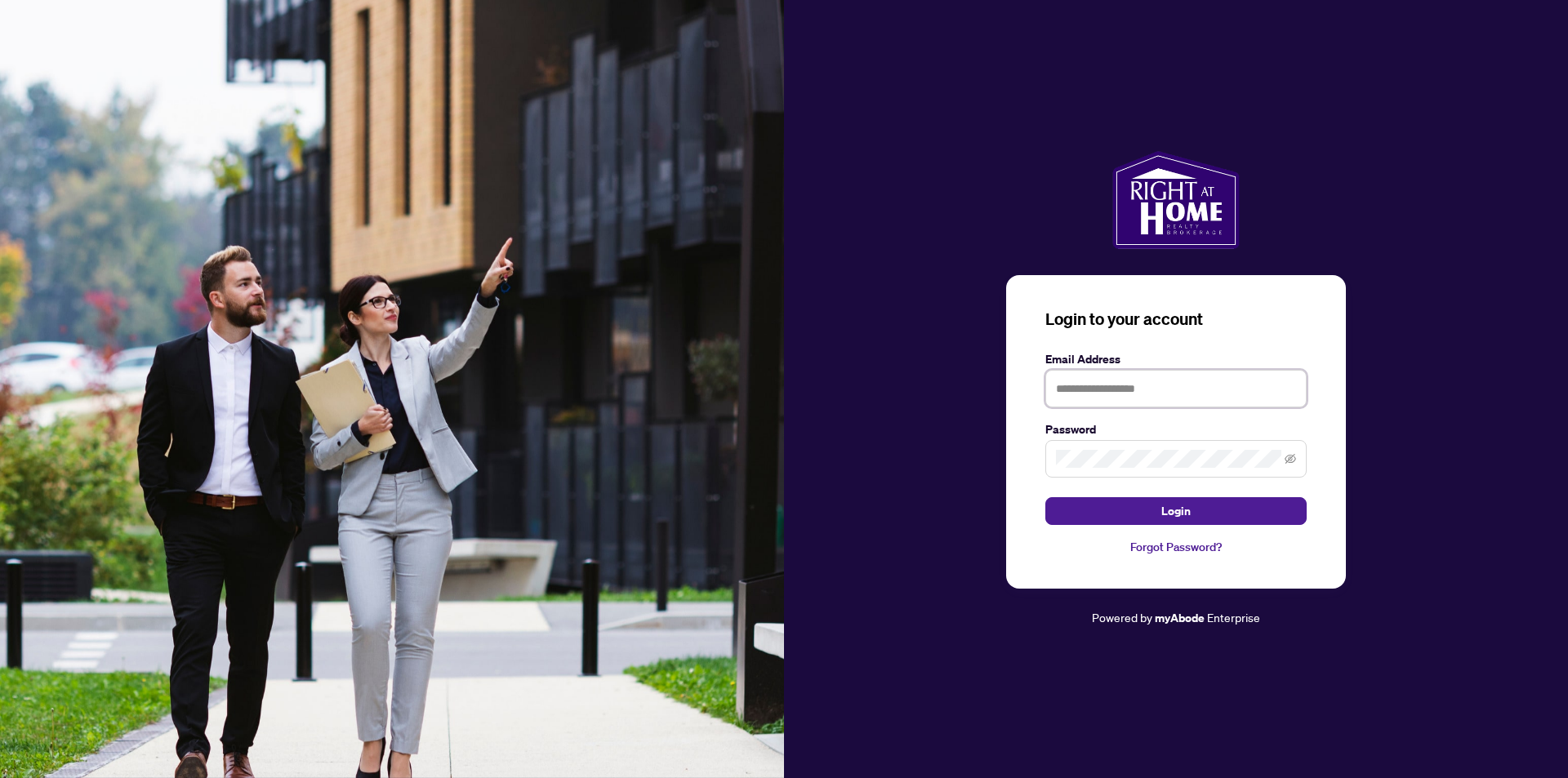
type input "**********"
click at [1181, 513] on span "Login" at bounding box center [1176, 511] width 29 height 27
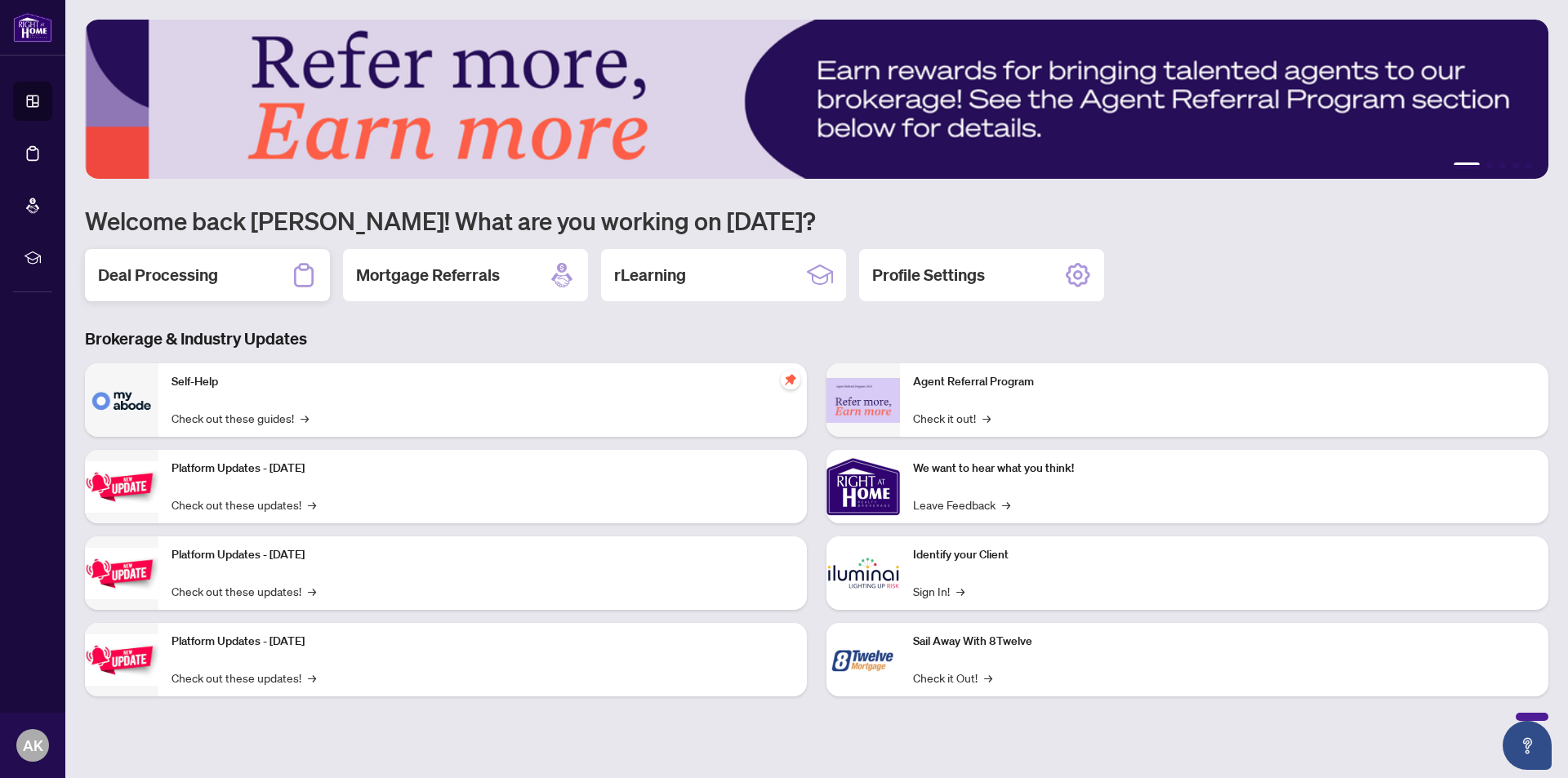
click at [174, 275] on h2 "Deal Processing" at bounding box center [158, 274] width 120 height 23
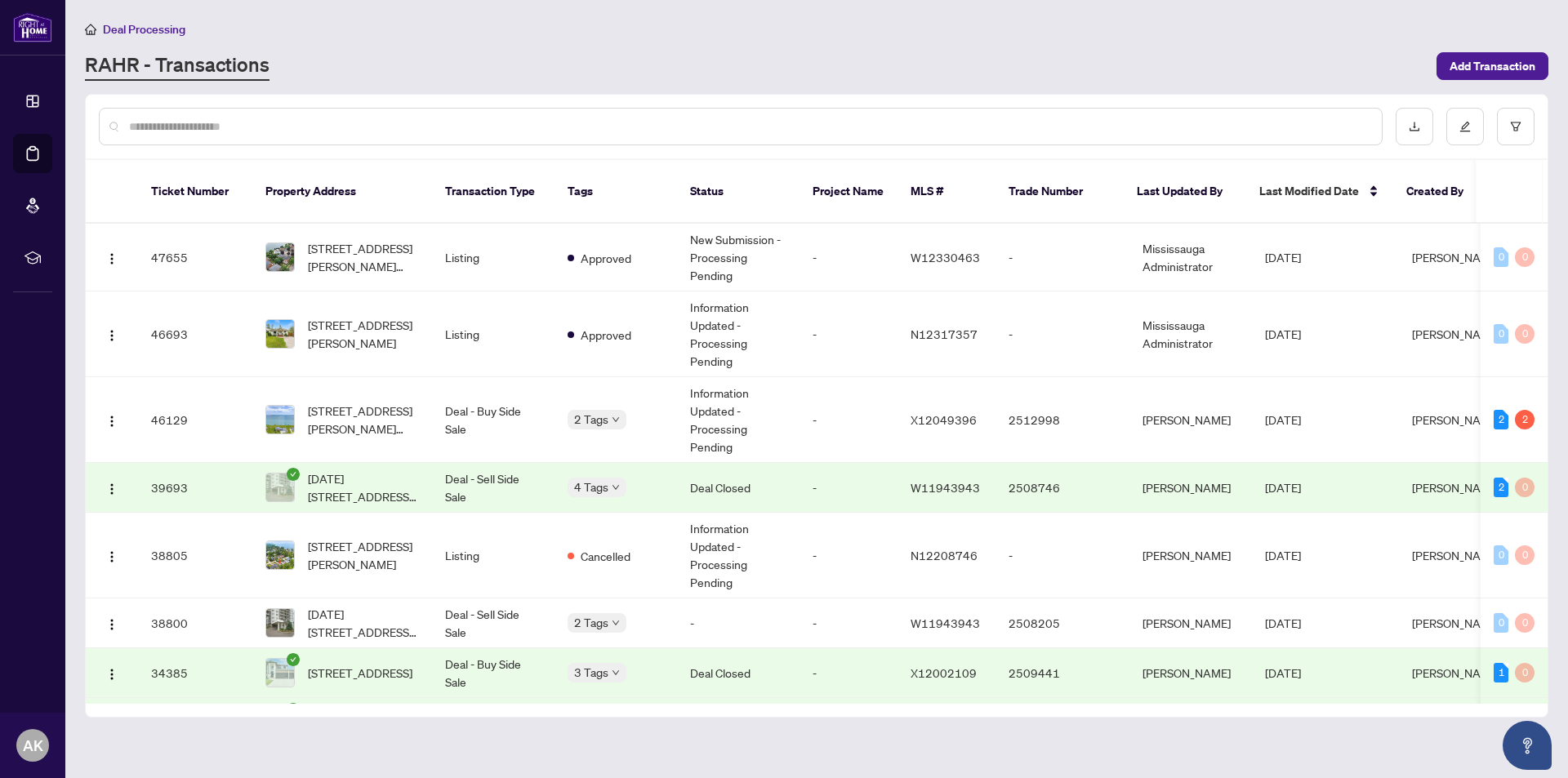
scroll to position [92, 0]
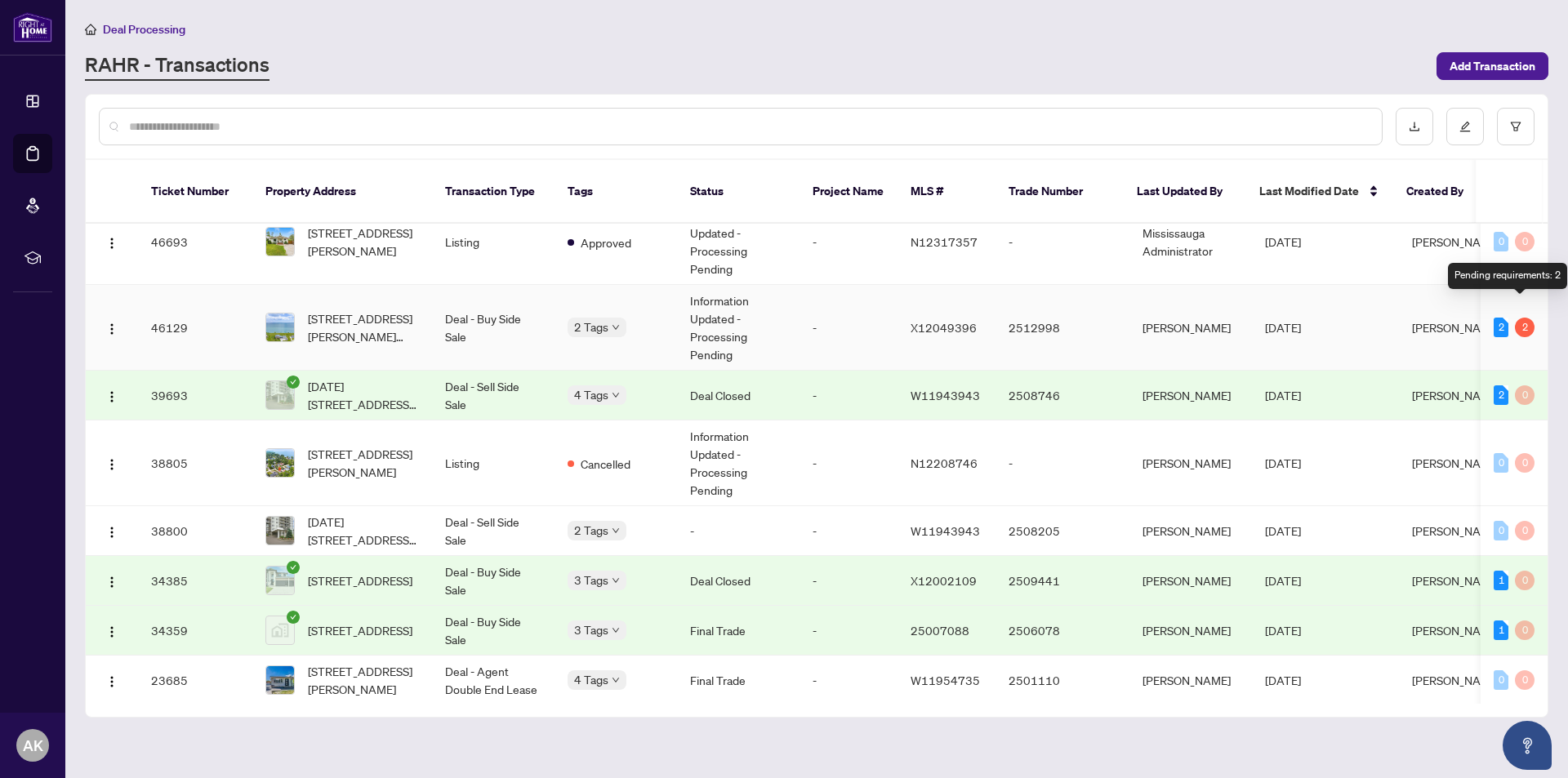
click at [1518, 318] on div "2" at bounding box center [1524, 327] width 20 height 20
click at [1496, 318] on div "2" at bounding box center [1500, 327] width 15 height 20
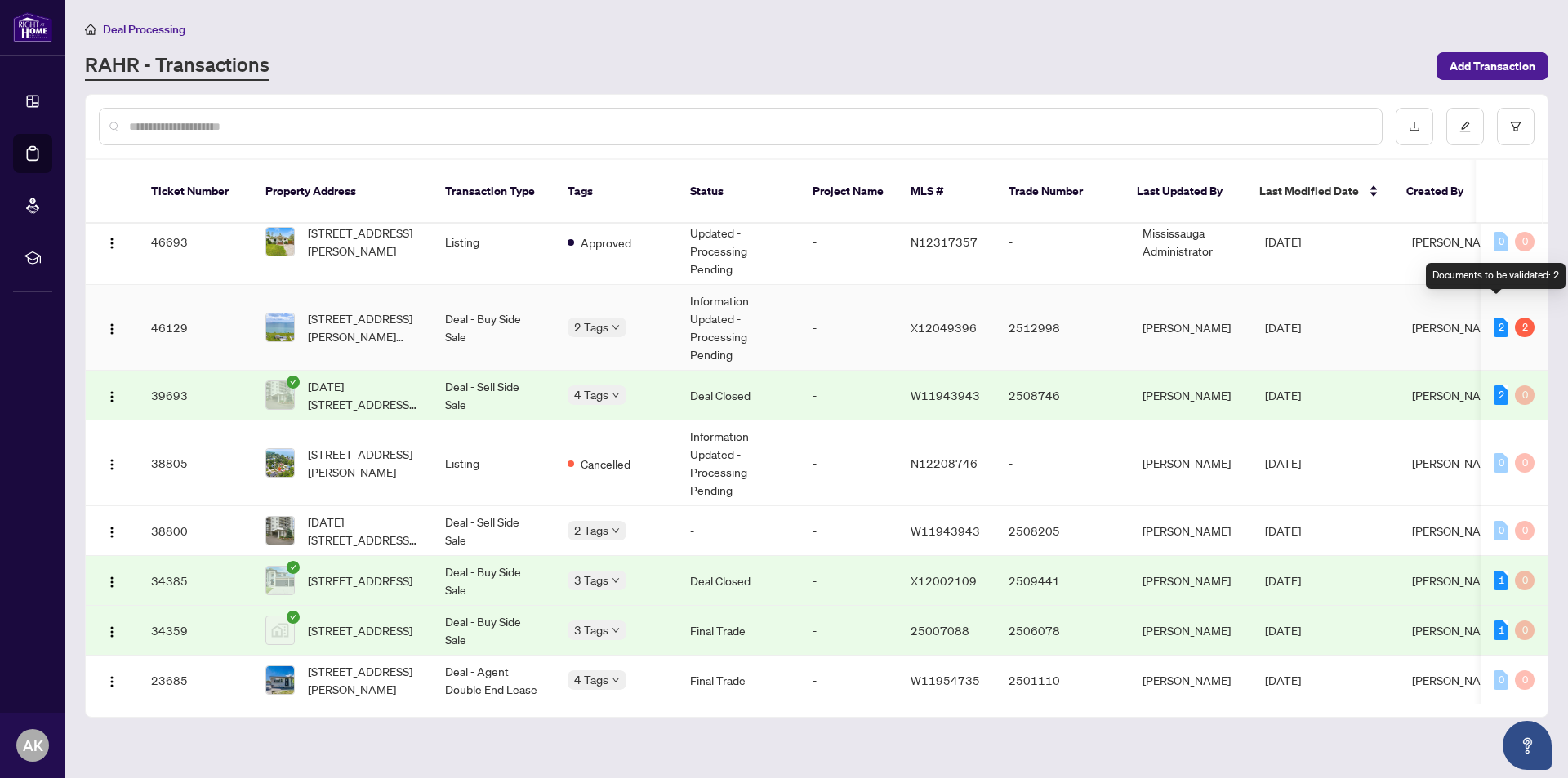
click at [1496, 318] on div "2" at bounding box center [1500, 327] width 15 height 20
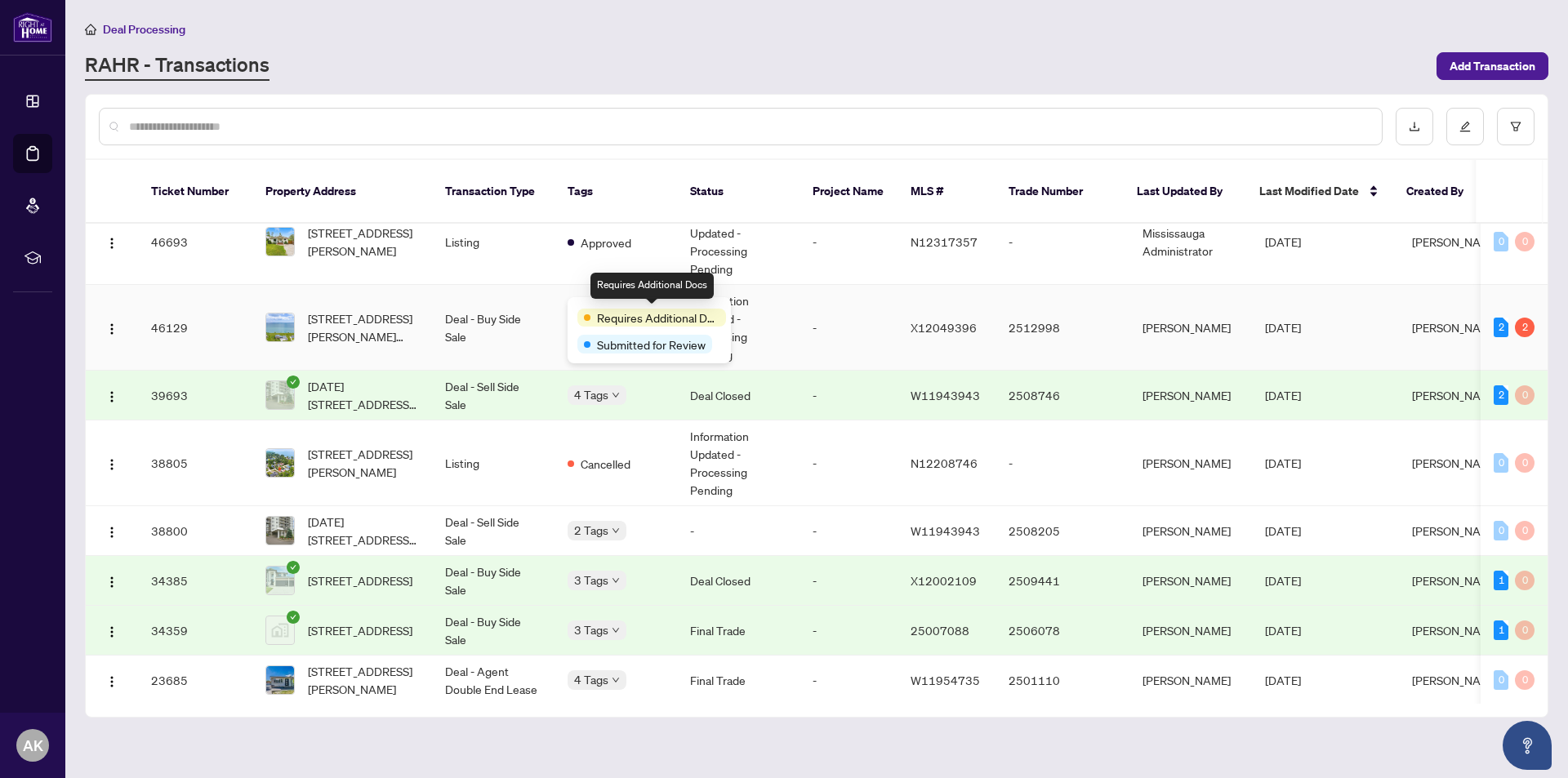
click at [633, 317] on span "Requires Additional Docs" at bounding box center [657, 317] width 122 height 18
click at [289, 314] on img at bounding box center [280, 327] width 27 height 27
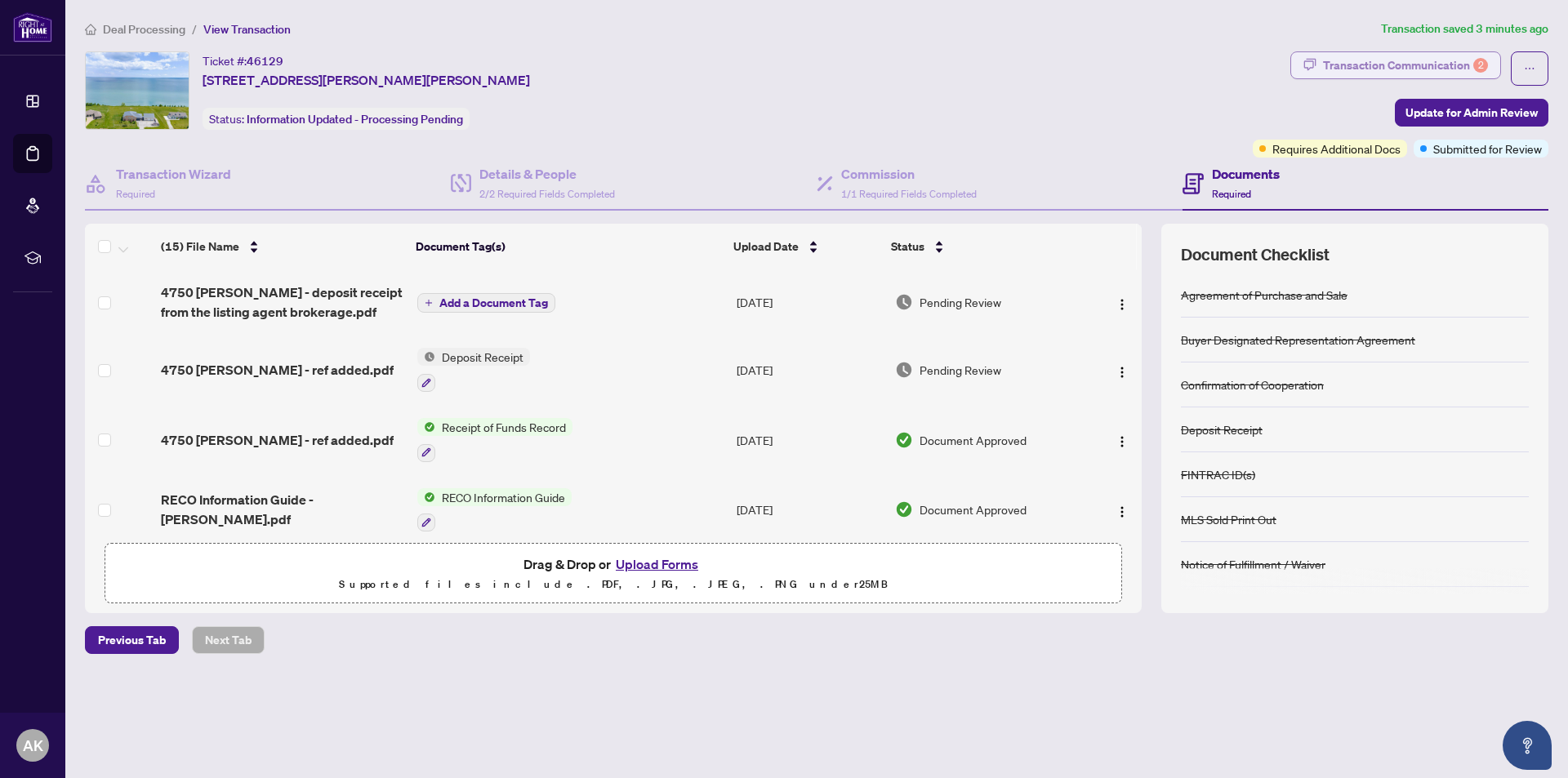
click at [1395, 63] on div "Transaction Communication 2" at bounding box center [1405, 65] width 165 height 27
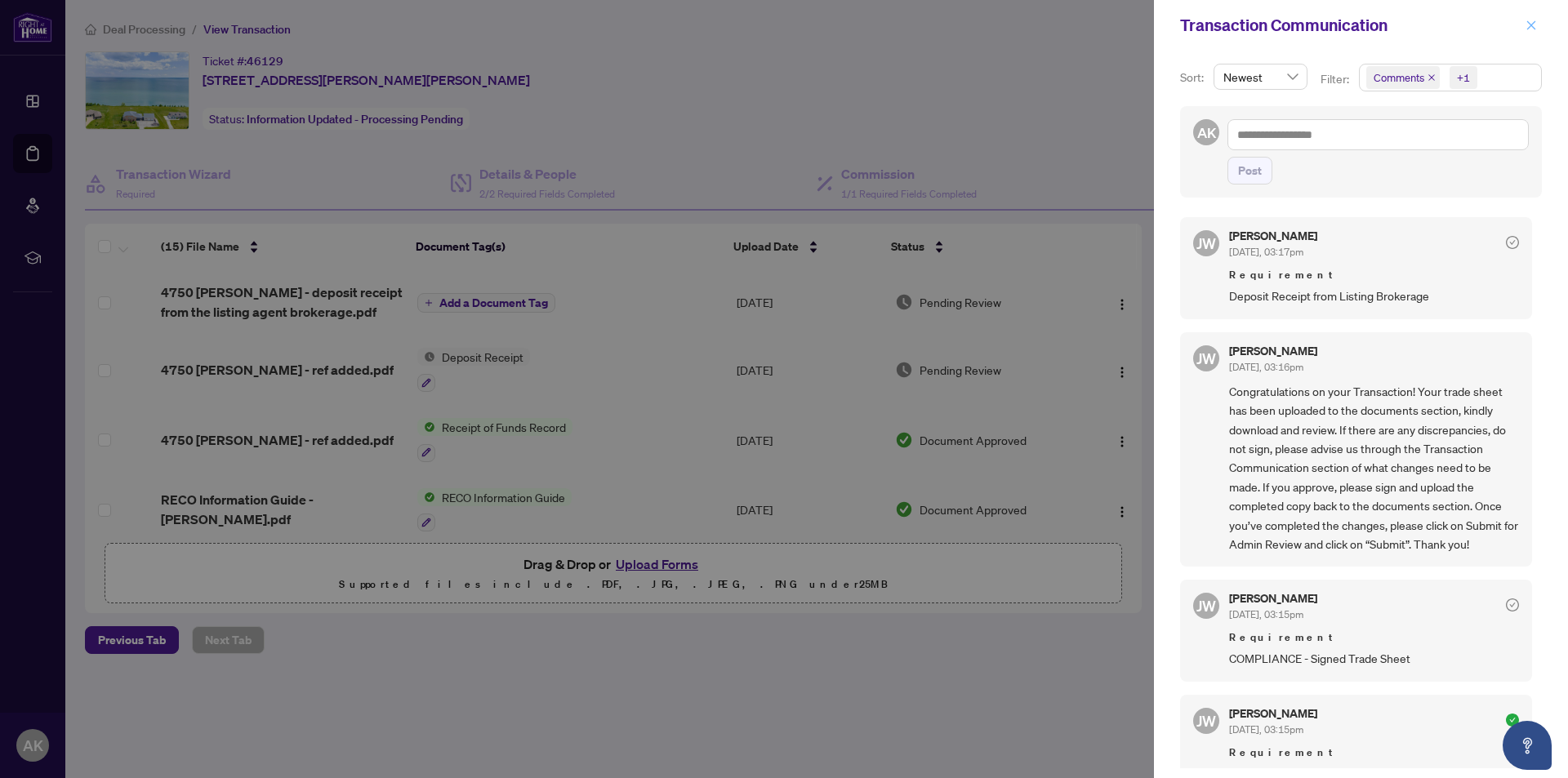
click at [1535, 26] on icon "close" at bounding box center [1530, 25] width 11 height 11
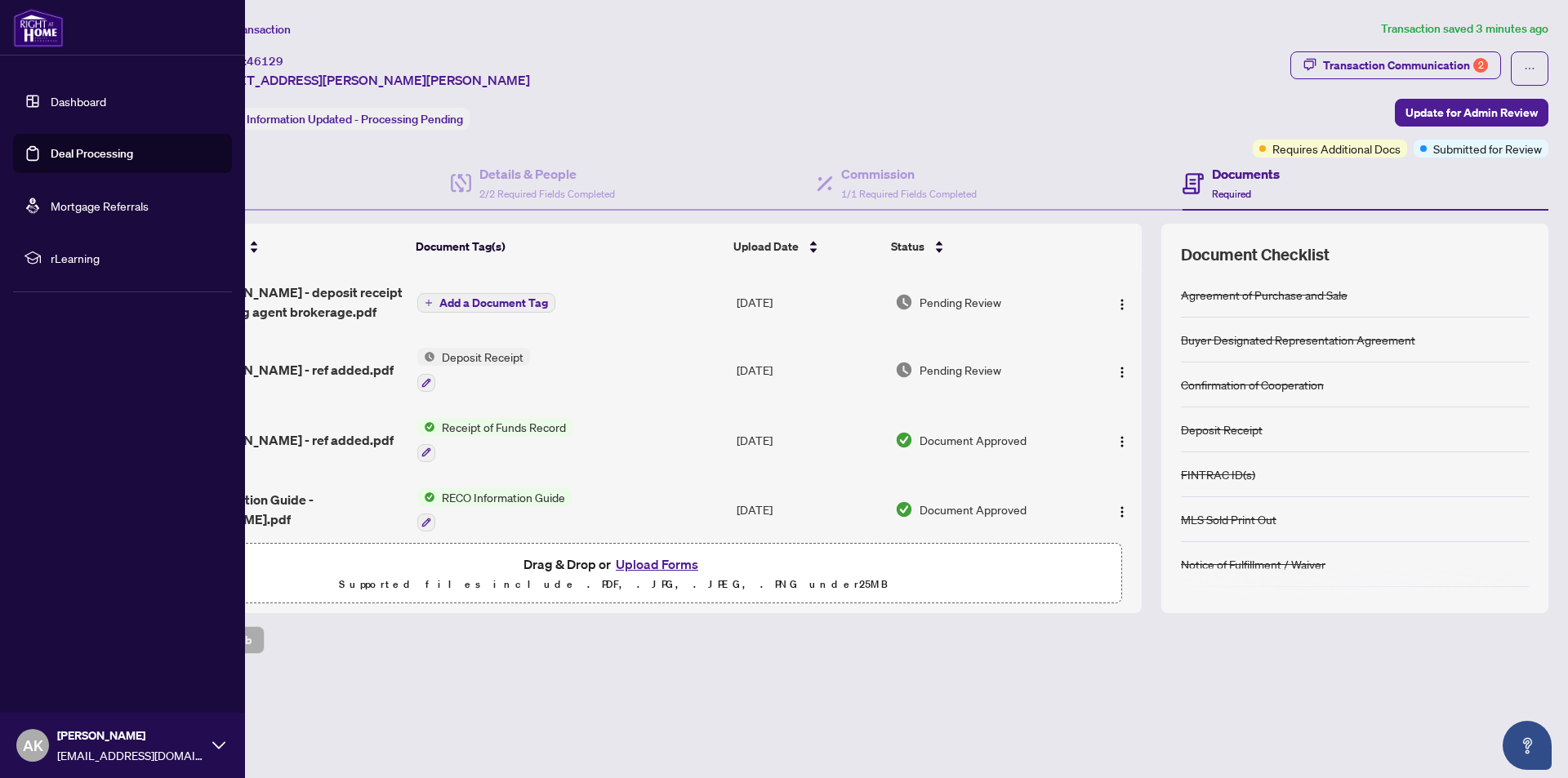
click at [220, 747] on icon at bounding box center [218, 745] width 13 height 13
click at [75, 650] on span "Logout" at bounding box center [65, 648] width 37 height 27
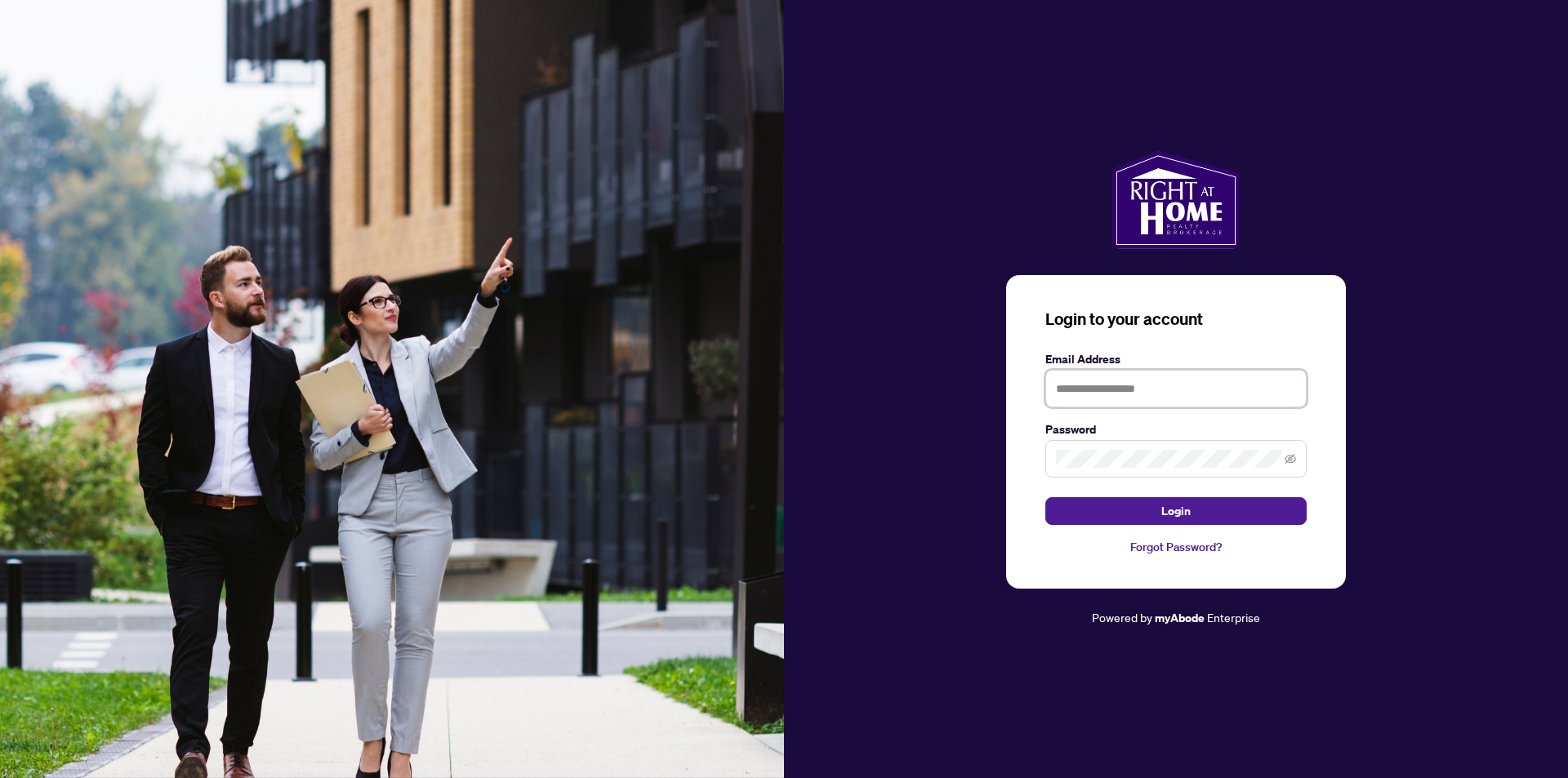
type input "**********"
click at [1186, 510] on span "Login" at bounding box center [1176, 511] width 29 height 27
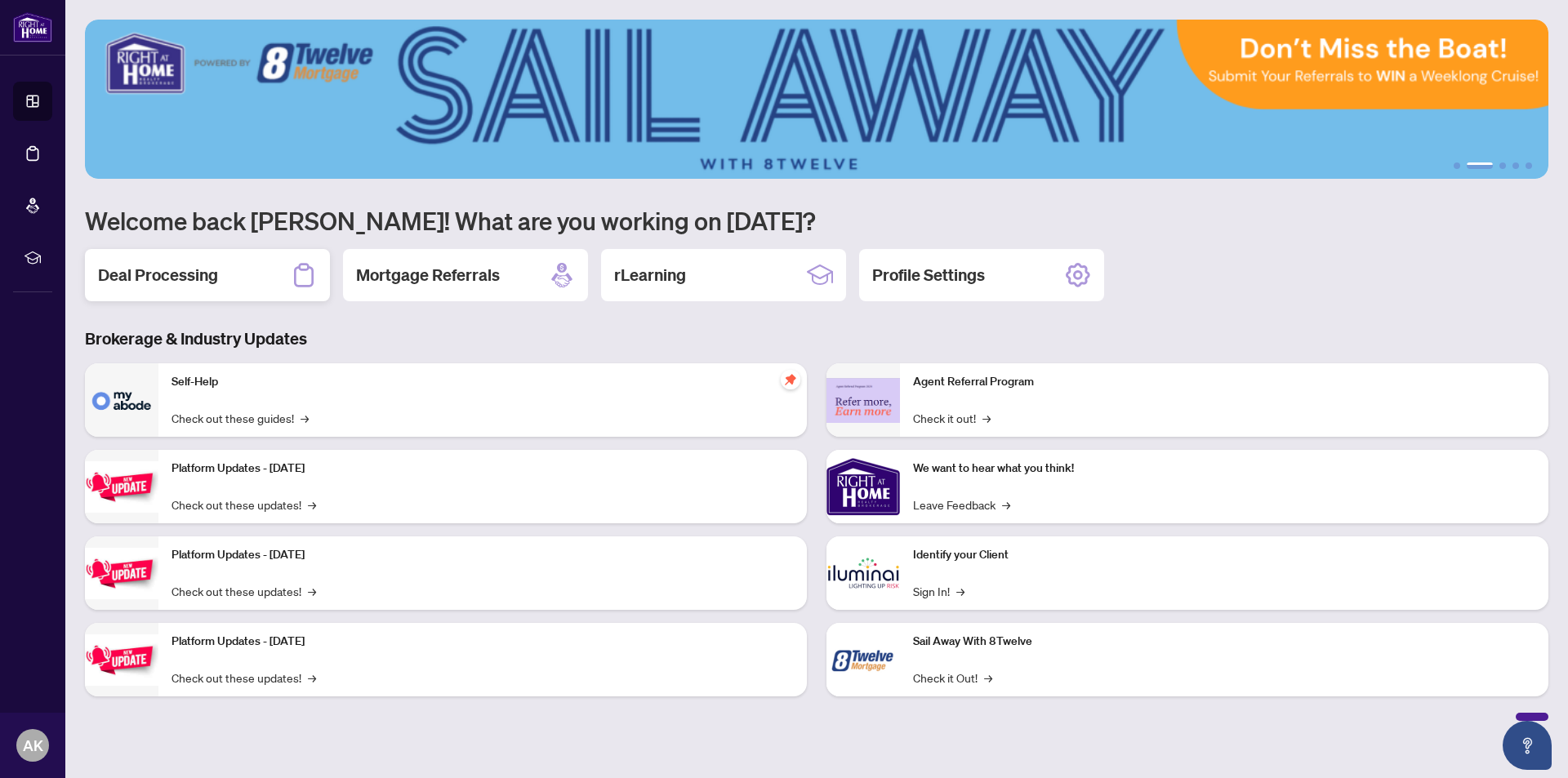
click at [162, 271] on h2 "Deal Processing" at bounding box center [158, 274] width 120 height 23
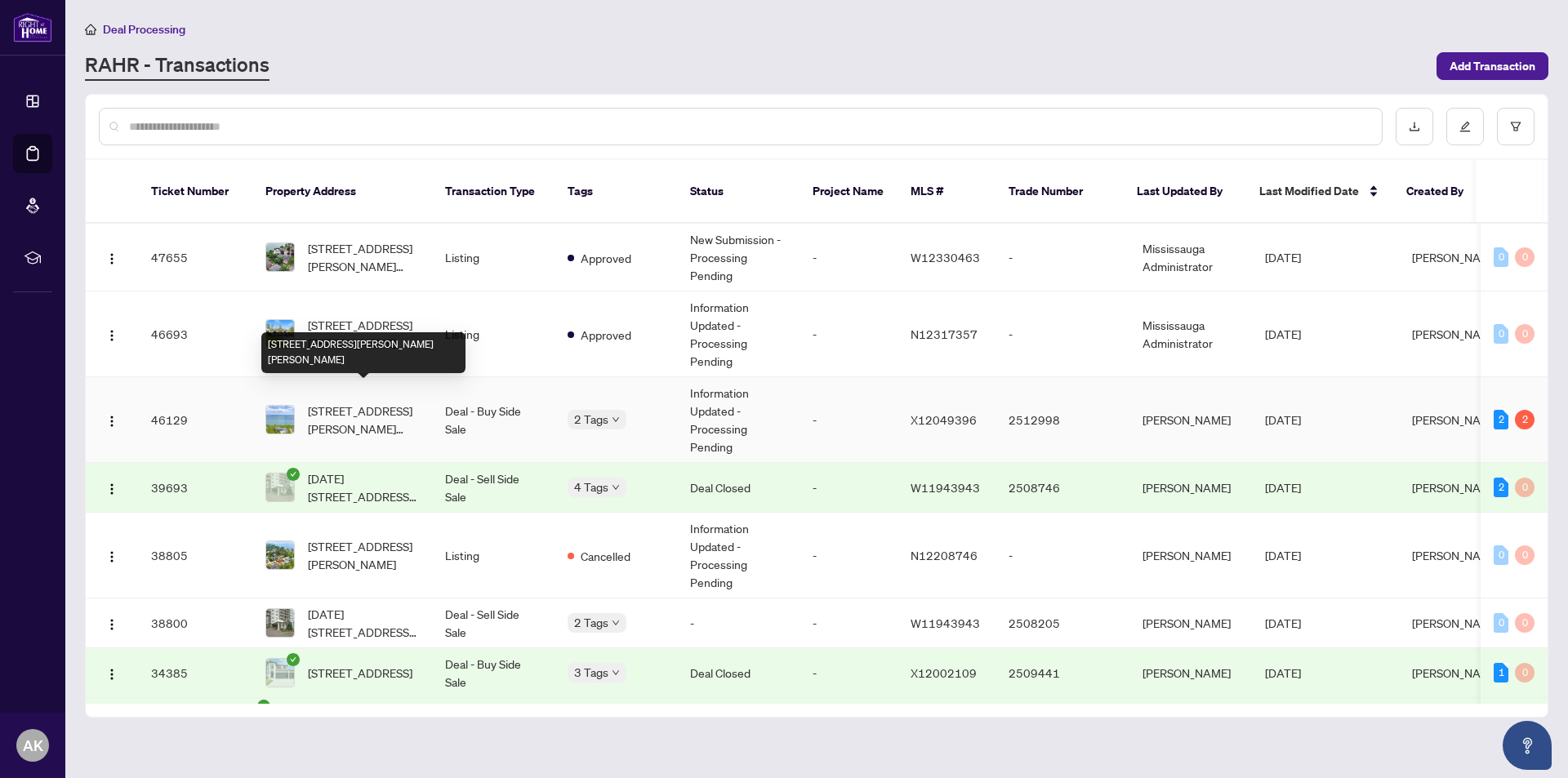
click at [345, 402] on span "[STREET_ADDRESS][PERSON_NAME][PERSON_NAME]" at bounding box center [363, 420] width 111 height 36
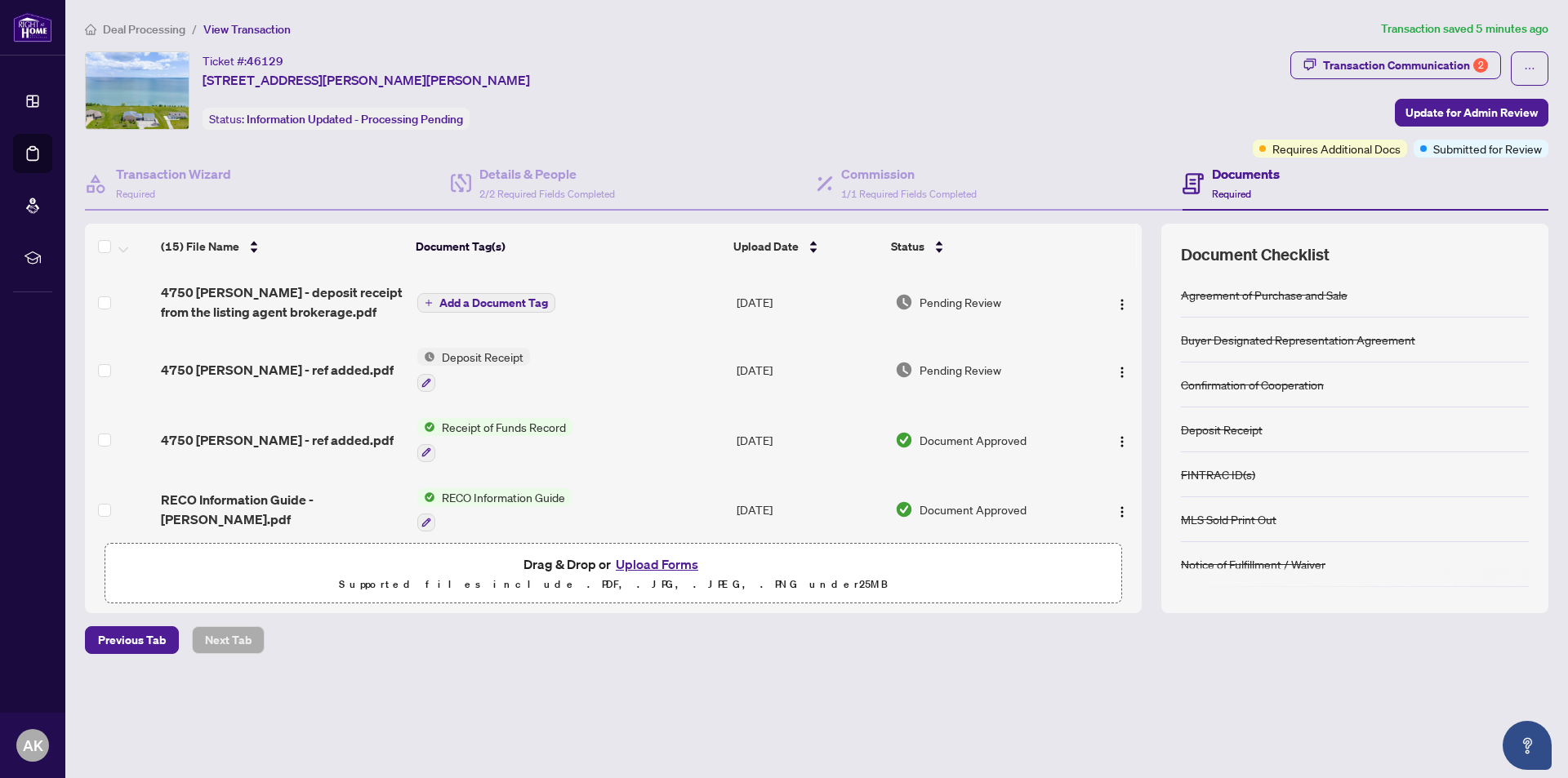
click at [1229, 170] on h4 "Documents" at bounding box center [1245, 174] width 68 height 20
click at [1195, 183] on icon at bounding box center [1193, 184] width 7 height 2
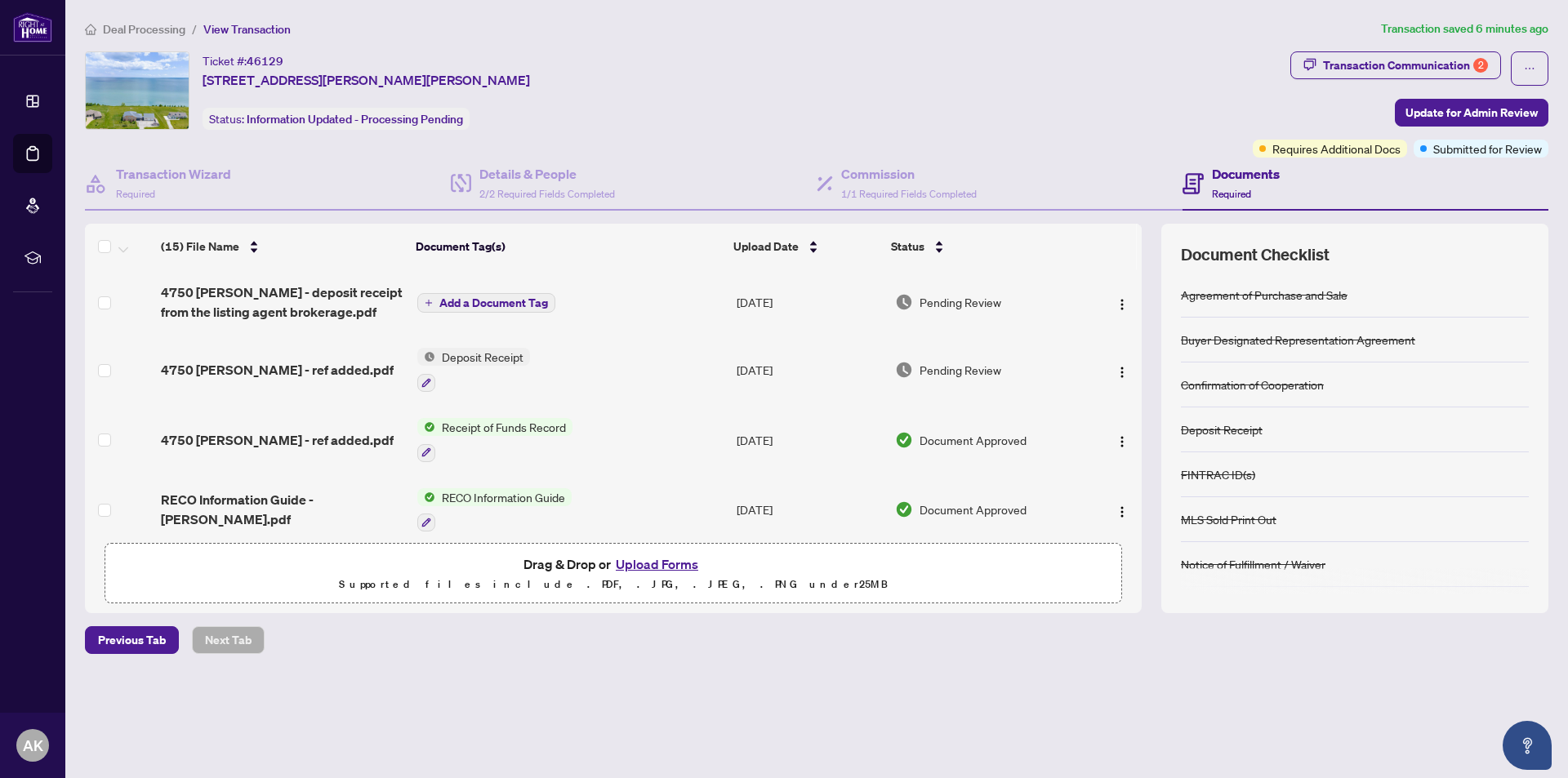
click at [1321, 183] on div "Documents Required" at bounding box center [1365, 184] width 366 height 53
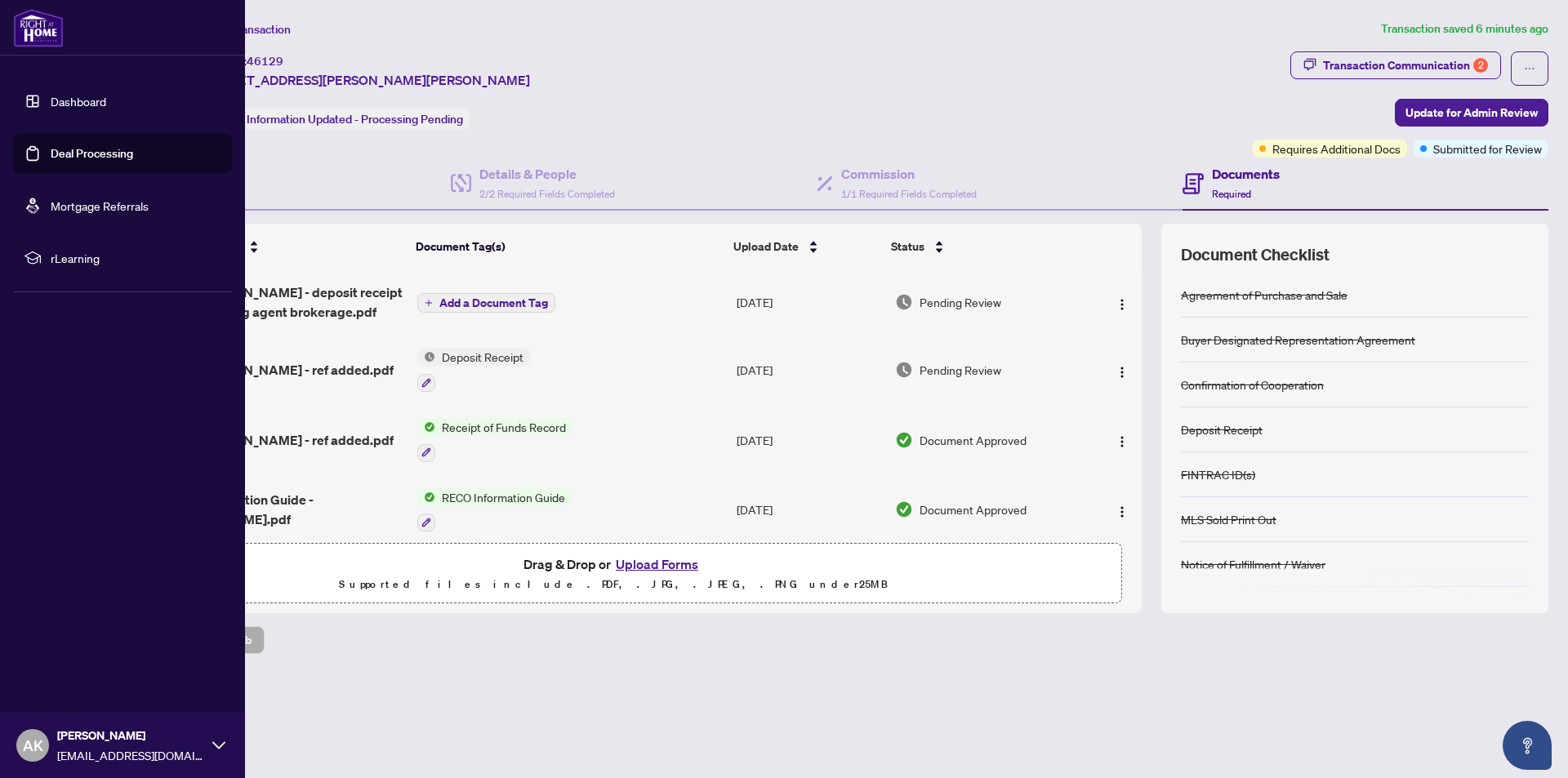
click at [224, 743] on icon at bounding box center [218, 745] width 13 height 8
click at [79, 647] on span "Logout" at bounding box center [65, 648] width 37 height 27
